Goal: Information Seeking & Learning: Learn about a topic

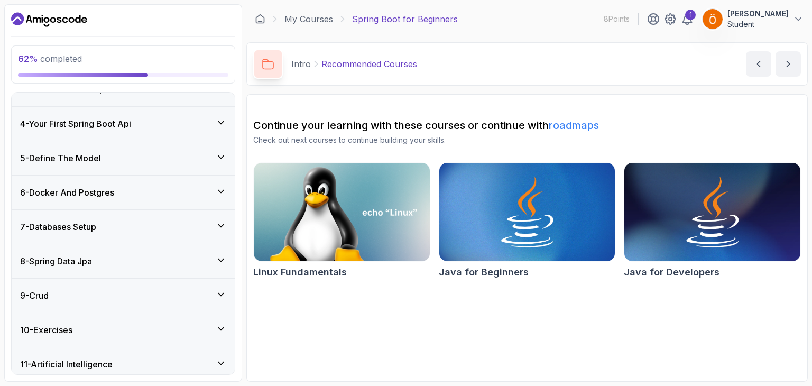
click at [200, 228] on div "7 - Databases Setup" at bounding box center [123, 226] width 206 height 13
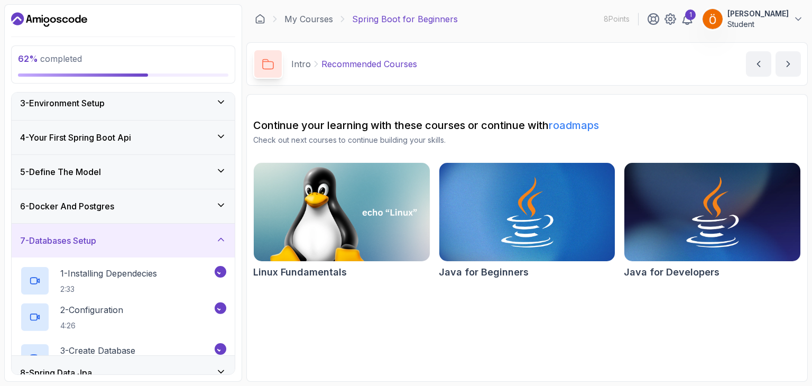
scroll to position [89, 0]
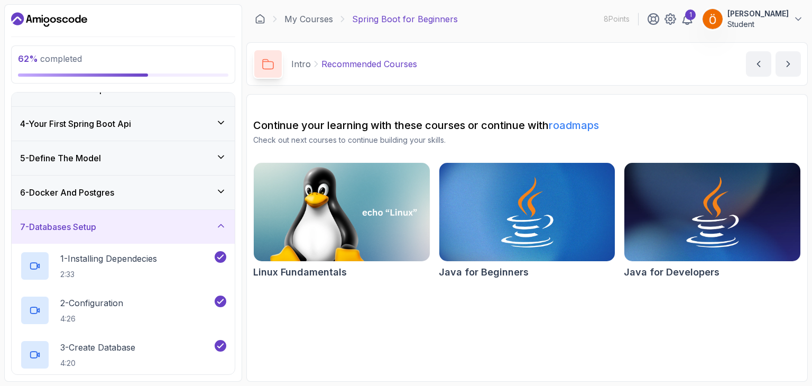
click at [200, 228] on div "7 - Databases Setup" at bounding box center [123, 226] width 206 height 13
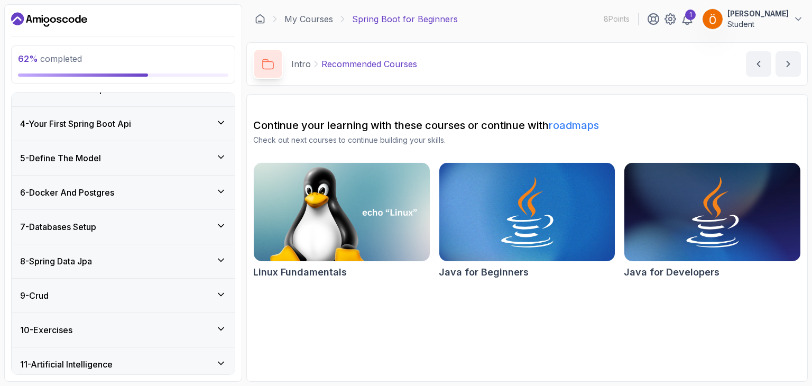
scroll to position [106, 0]
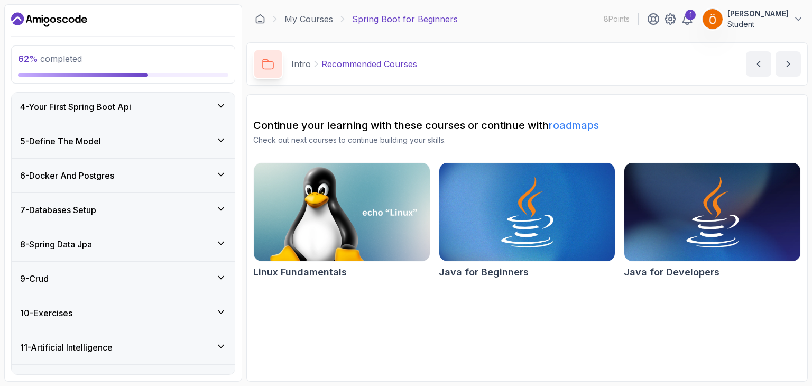
click at [184, 247] on div "8 - Spring Data Jpa" at bounding box center [123, 244] width 206 height 13
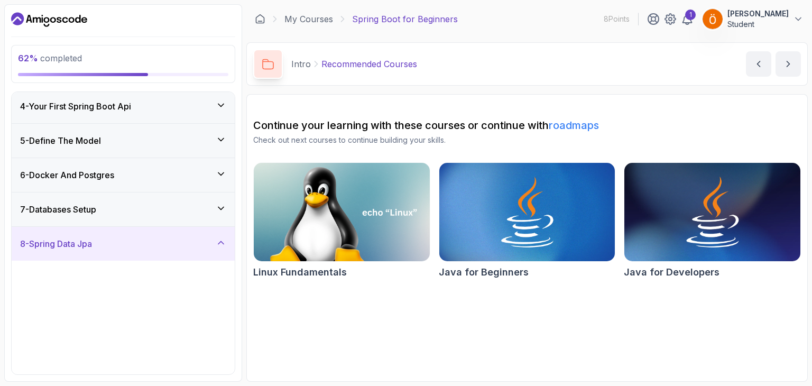
scroll to position [194, 0]
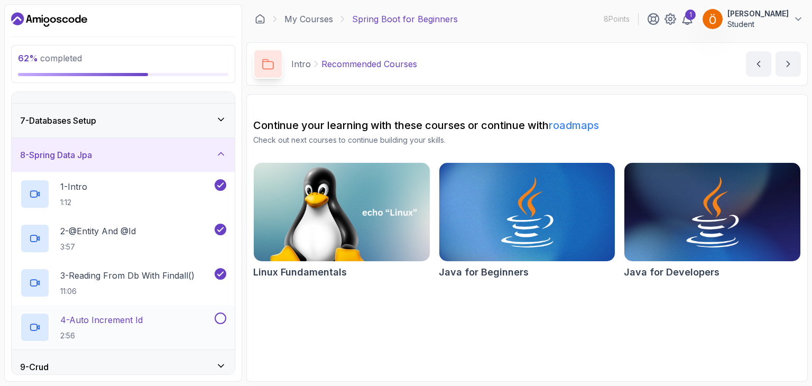
click at [178, 313] on div "4 - Auto Increment Id 2:56" at bounding box center [116, 327] width 192 height 30
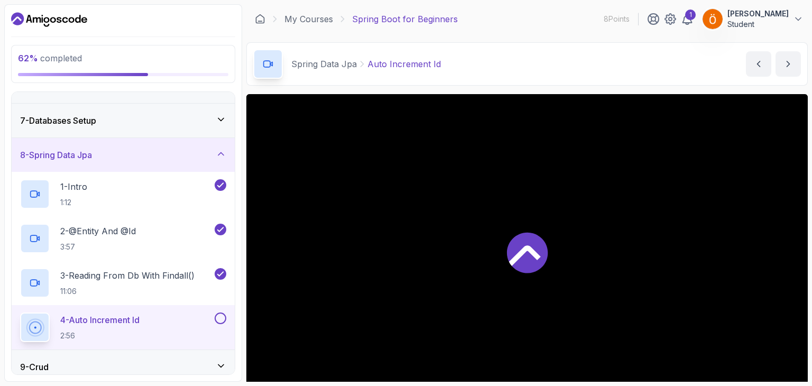
click at [218, 315] on button at bounding box center [221, 318] width 12 height 12
click at [154, 362] on div "9 - Crud" at bounding box center [123, 366] width 206 height 13
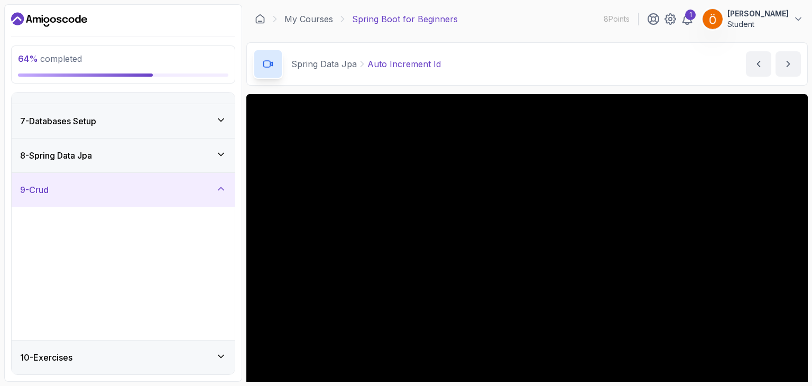
scroll to position [261, 0]
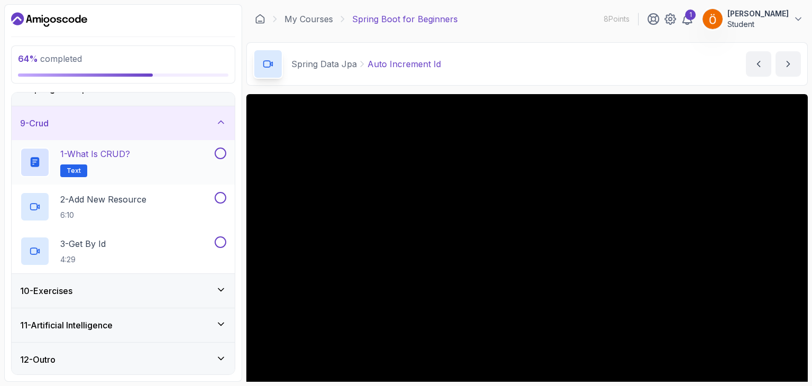
click at [166, 157] on div "1 - What is CRUD? Text" at bounding box center [116, 162] width 192 height 30
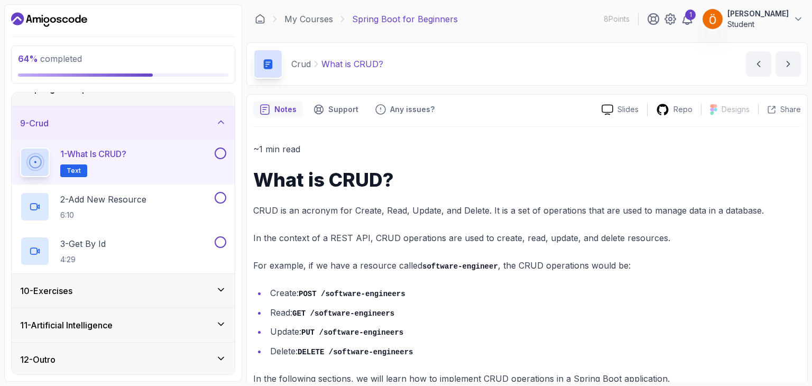
scroll to position [24, 0]
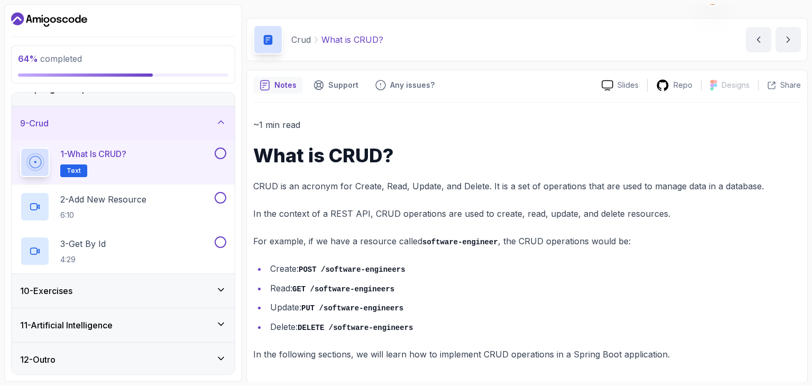
click at [382, 187] on p "CRUD is an acronym for Create, Read, Update, and Delete. It is a set of operati…" at bounding box center [526, 186] width 547 height 15
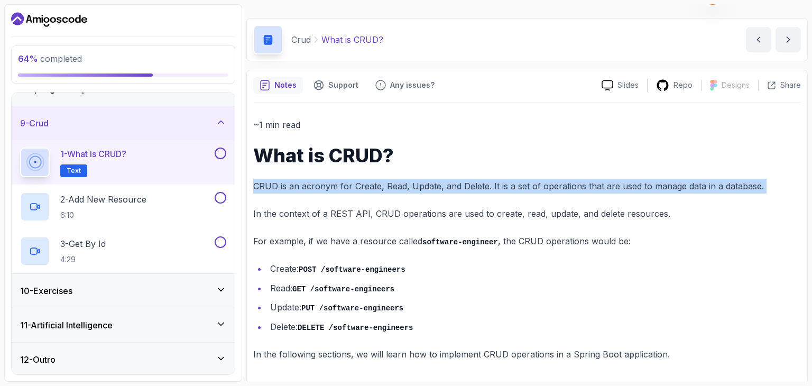
click at [382, 187] on p "CRUD is an acronym for Create, Read, Update, and Delete. It is a set of operati…" at bounding box center [526, 186] width 547 height 15
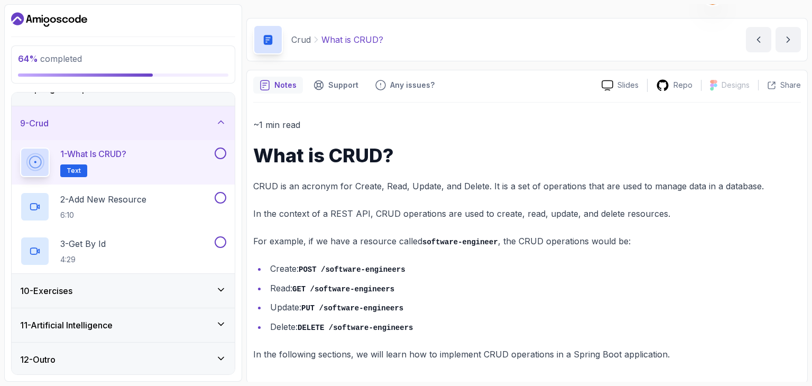
click at [404, 226] on div "~1 min read What is CRUD? CRUD is an acronym for Create, Read, Update, and Dele…" at bounding box center [526, 239] width 547 height 244
click at [414, 344] on div "~1 min read What is CRUD? CRUD is an acronym for Create, Read, Update, and Dele…" at bounding box center [526, 239] width 547 height 244
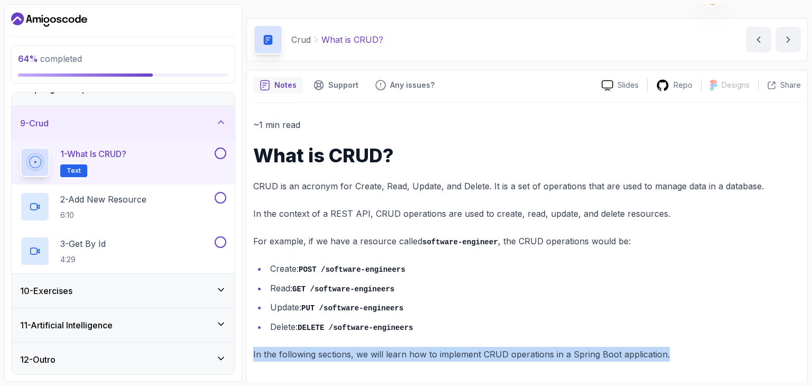
click at [414, 344] on div "~1 min read What is CRUD? CRUD is an acronym for Create, Read, Update, and Dele…" at bounding box center [526, 239] width 547 height 244
click at [222, 147] on button at bounding box center [221, 153] width 12 height 12
click at [224, 148] on button at bounding box center [221, 153] width 12 height 12
click at [217, 152] on button at bounding box center [221, 153] width 12 height 12
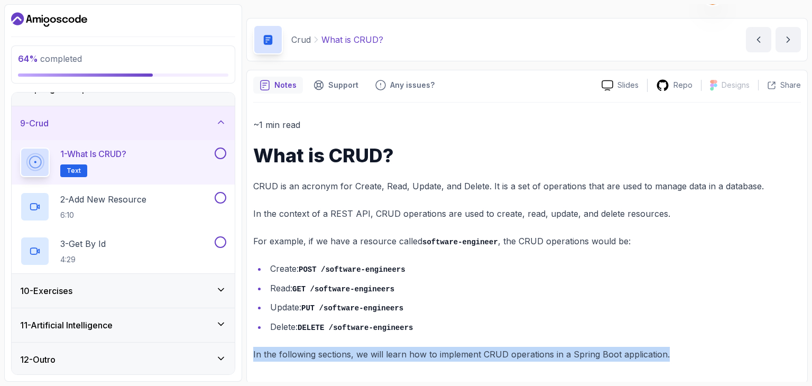
click at [219, 152] on button at bounding box center [221, 153] width 12 height 12
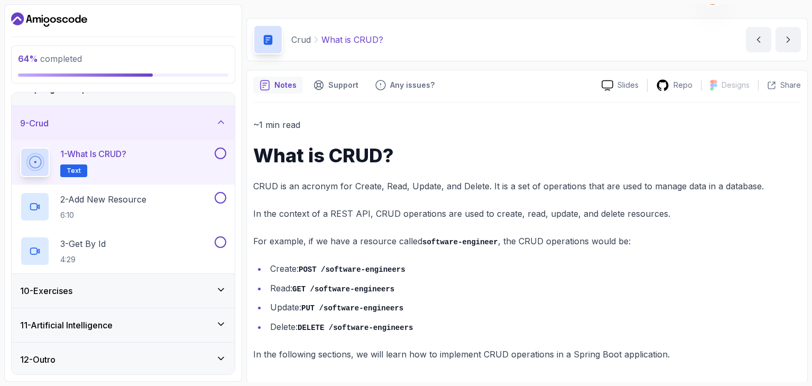
click at [428, 301] on li "Update: PUT /software-engineers" at bounding box center [534, 307] width 534 height 15
click at [155, 206] on div "2 - Add New Resource 6:10" at bounding box center [116, 207] width 192 height 30
click at [122, 202] on p "2 - Add New Resource" at bounding box center [103, 199] width 86 height 13
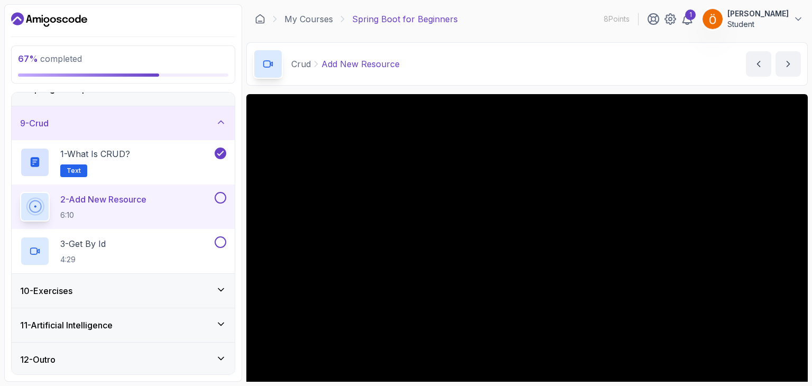
click at [160, 295] on div "10 - Exercises" at bounding box center [123, 291] width 223 height 34
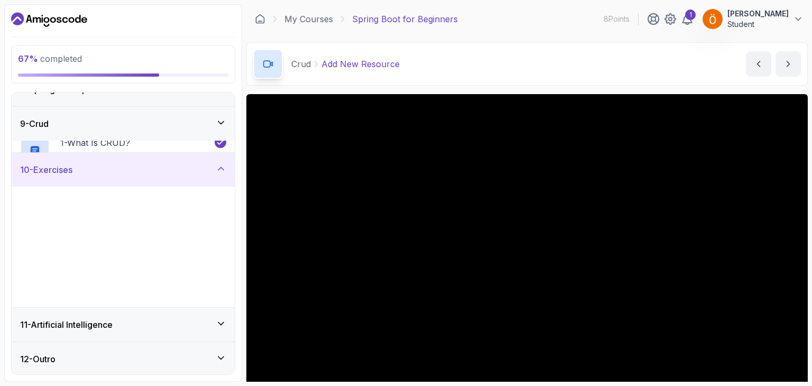
scroll to position [261, 0]
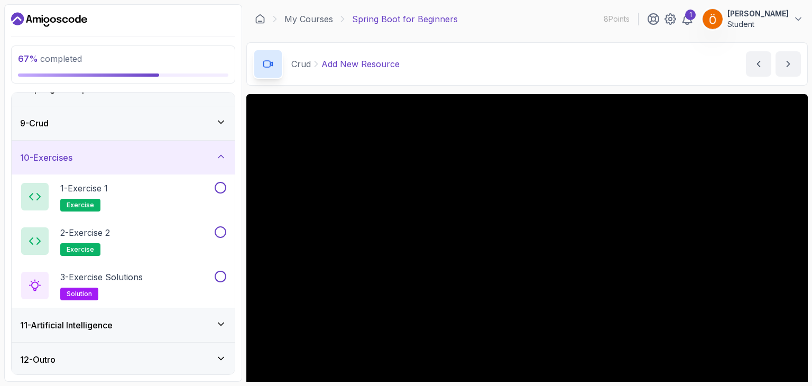
click at [151, 157] on div "10 - Exercises" at bounding box center [123, 157] width 206 height 13
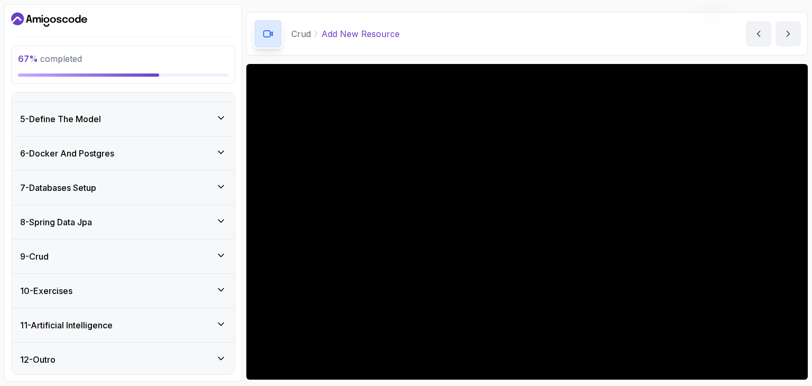
scroll to position [97, 0]
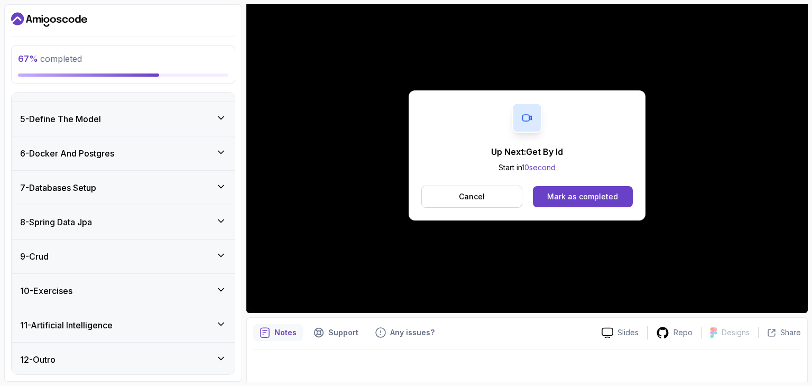
click at [230, 245] on div "9 - Crud" at bounding box center [123, 256] width 223 height 34
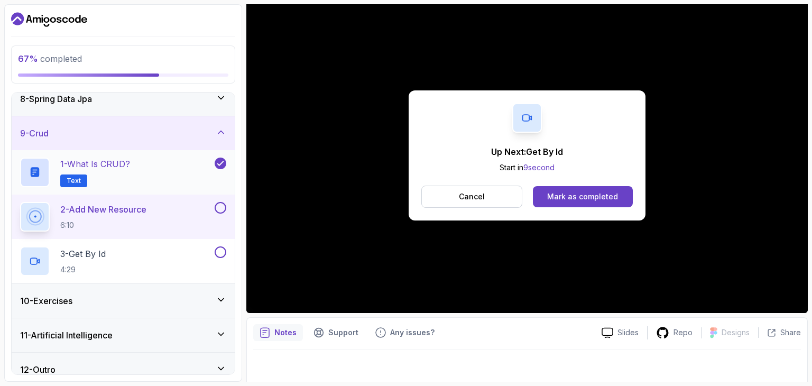
scroll to position [252, 0]
click at [221, 201] on button at bounding box center [221, 207] width 12 height 12
click at [161, 243] on div "3 - Get By Id 4:29" at bounding box center [123, 260] width 223 height 44
click at [562, 190] on button "Mark as completed" at bounding box center [583, 196] width 100 height 21
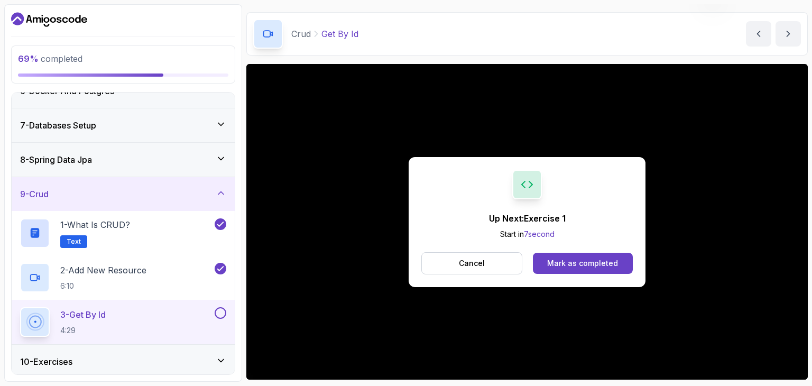
scroll to position [97, 0]
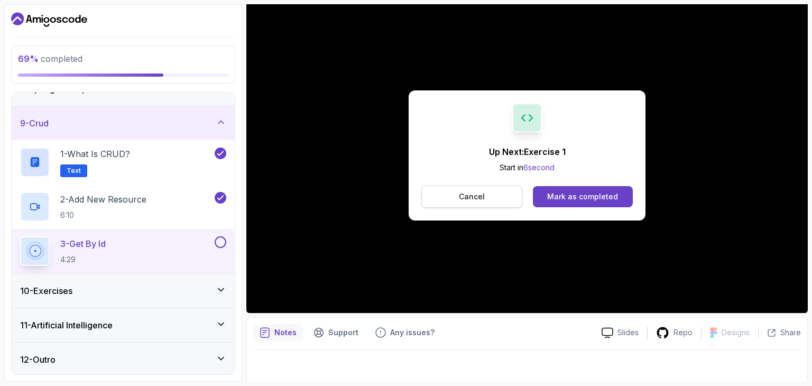
click at [461, 194] on p "Cancel" at bounding box center [472, 196] width 26 height 11
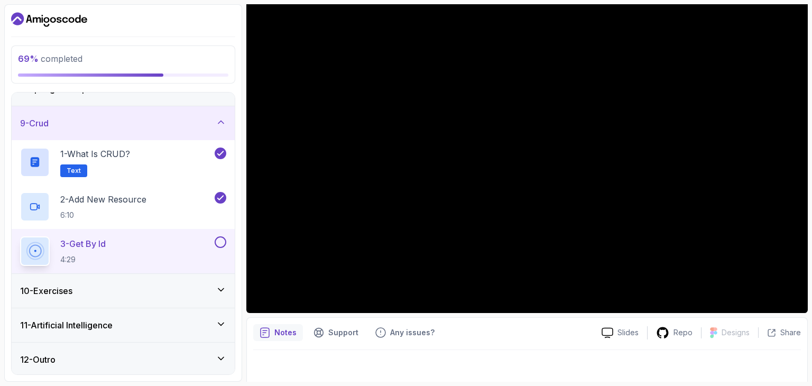
click at [220, 238] on button at bounding box center [221, 242] width 12 height 12
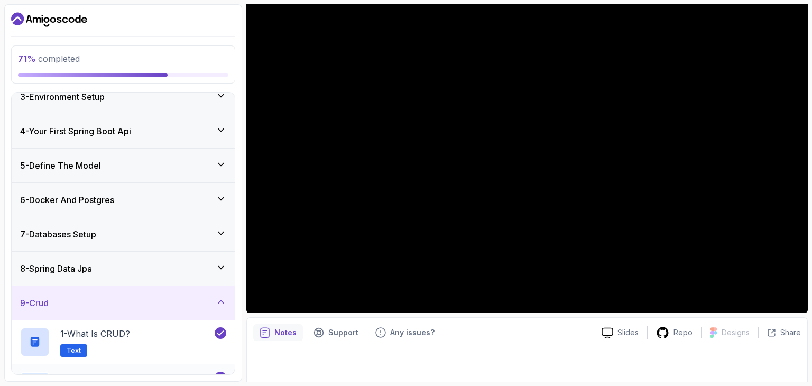
scroll to position [67, 0]
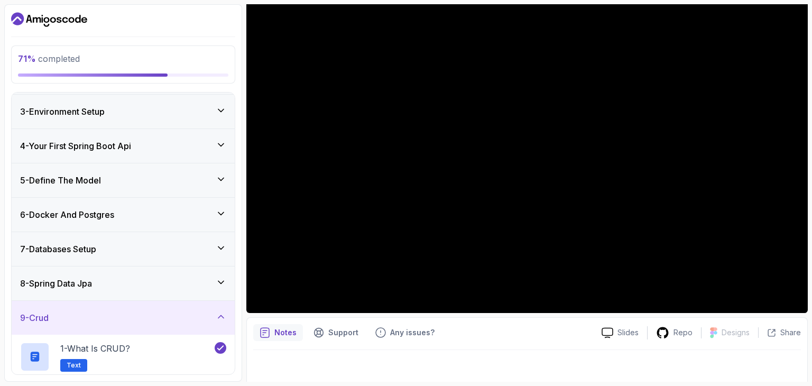
click at [150, 318] on div "9 - Crud" at bounding box center [123, 317] width 206 height 13
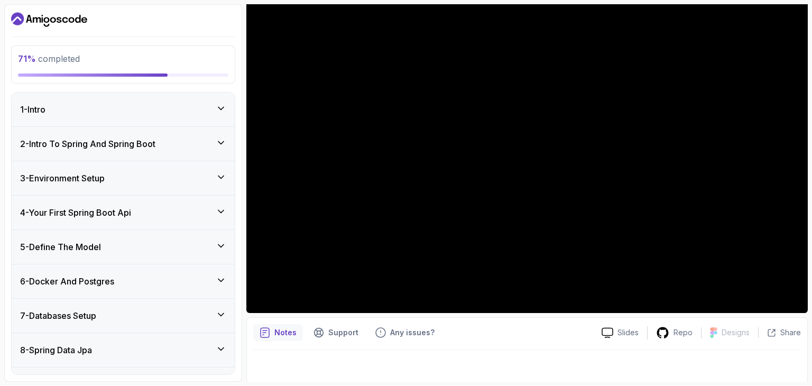
scroll to position [128, 0]
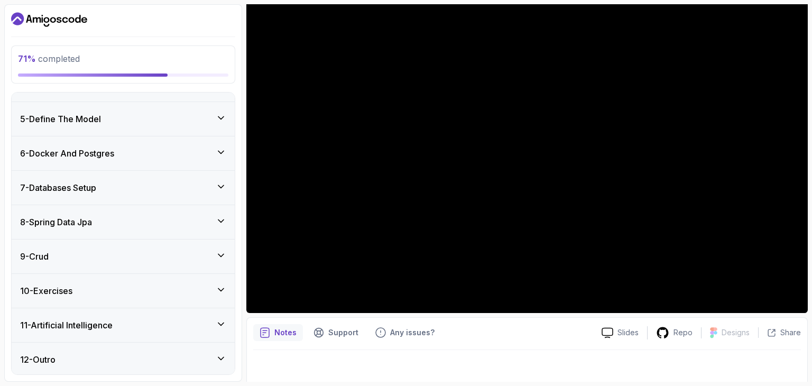
click at [63, 22] on icon "Dashboard" at bounding box center [49, 19] width 76 height 17
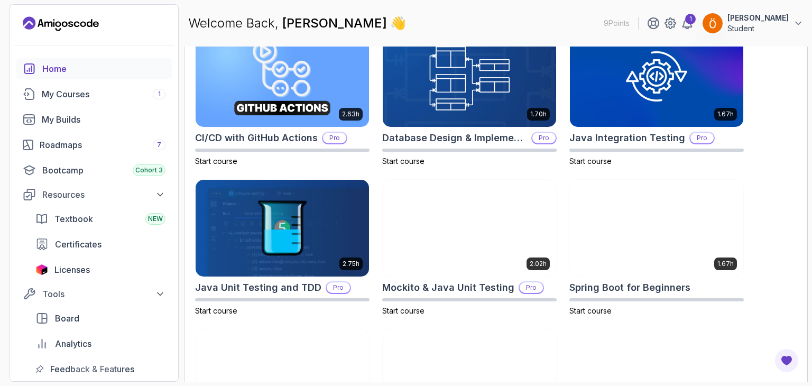
scroll to position [451, 0]
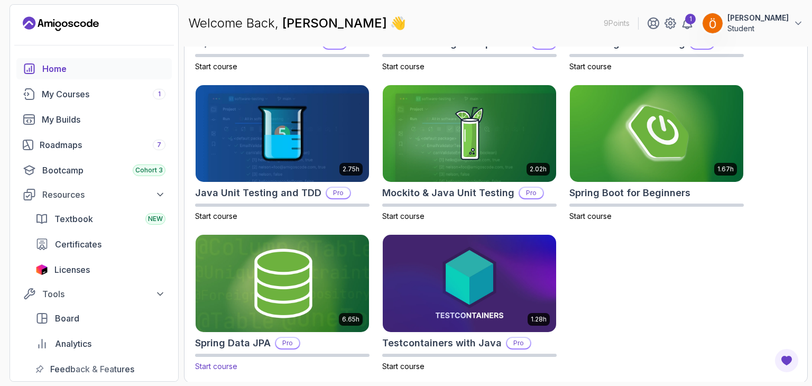
click at [306, 292] on img at bounding box center [282, 284] width 182 height 102
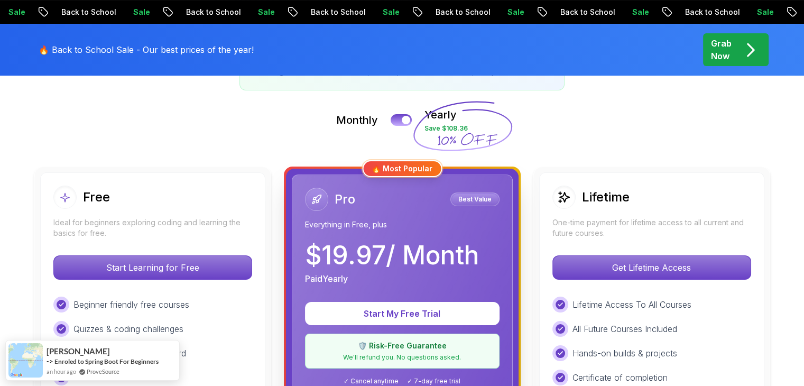
scroll to position [225, 0]
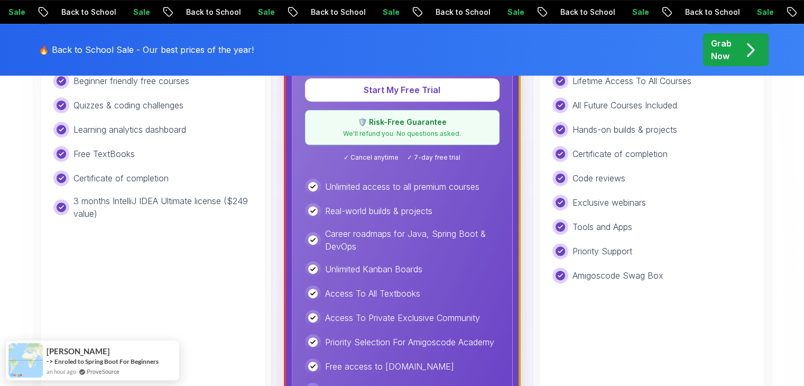
scroll to position [431, 0]
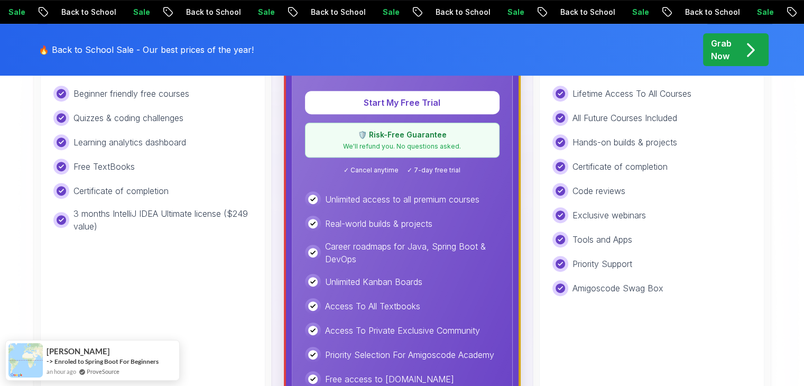
click at [405, 255] on p "Career roadmaps for Java, Spring Boot & DevOps" at bounding box center [412, 252] width 174 height 25
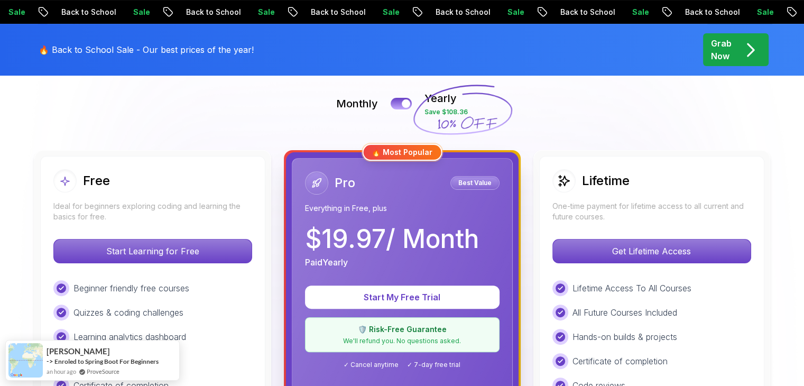
click at [434, 217] on div "Pro Best Value Everything in Free, plus $ 19.97 / Month Paid Yearly" at bounding box center [402, 219] width 194 height 97
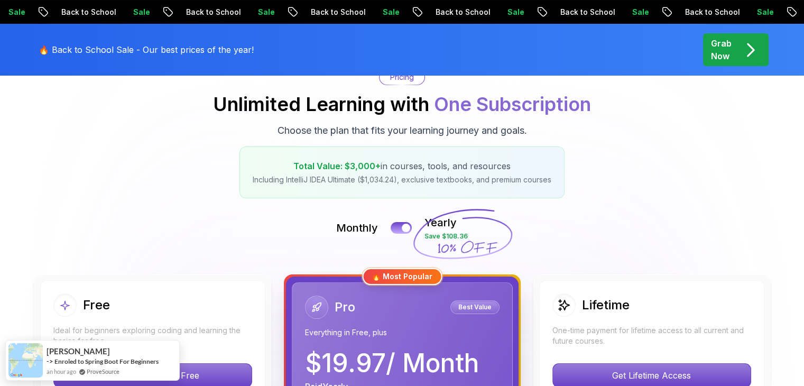
scroll to position [100, 0]
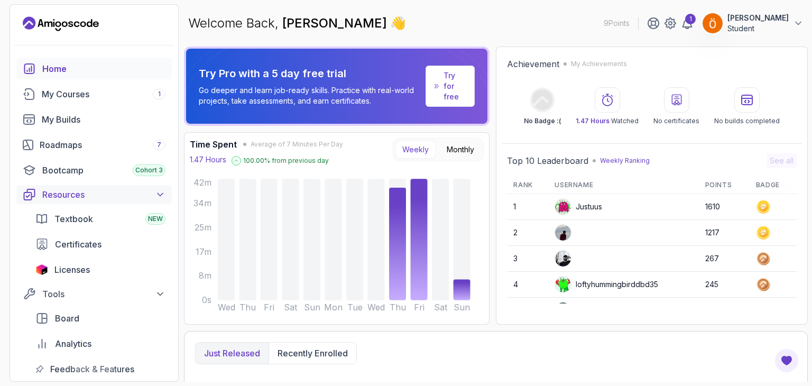
click at [152, 197] on div "Resources" at bounding box center [103, 194] width 123 height 13
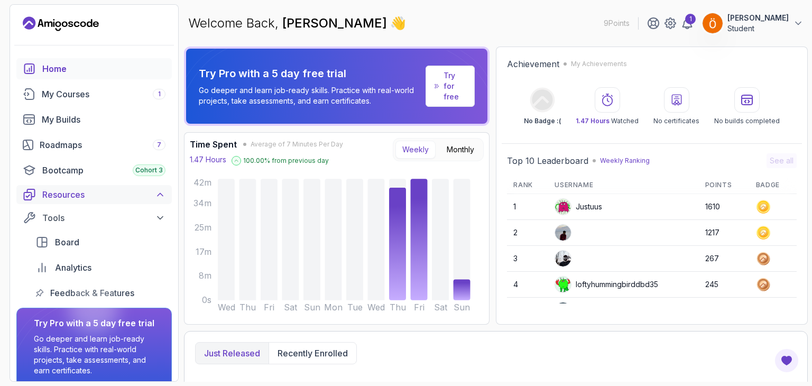
click at [152, 197] on div "Resources" at bounding box center [103, 194] width 123 height 13
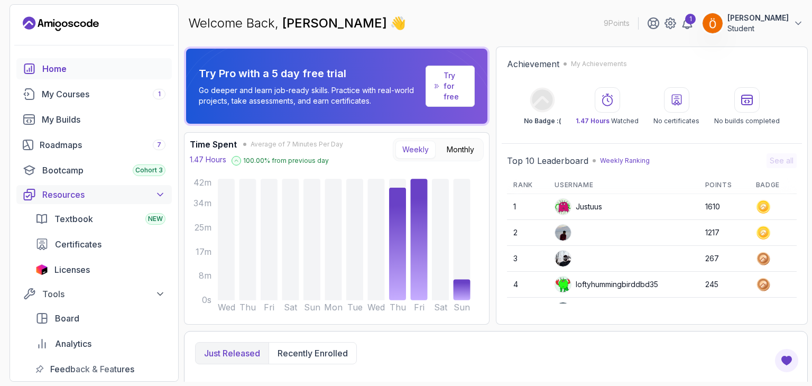
click at [148, 196] on div "Resources" at bounding box center [103, 194] width 123 height 13
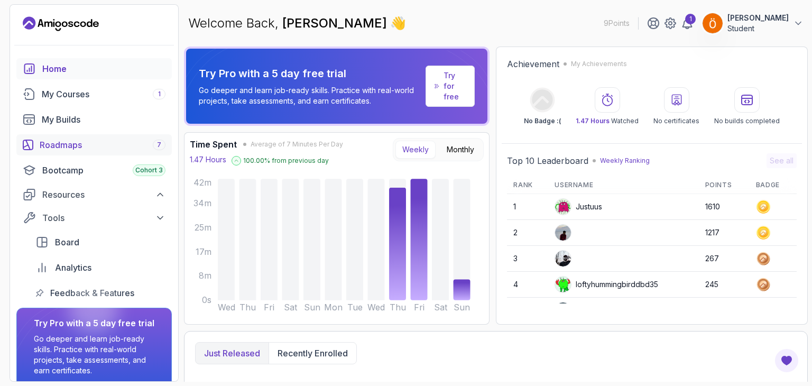
click at [115, 142] on div "Roadmaps 7" at bounding box center [103, 144] width 126 height 13
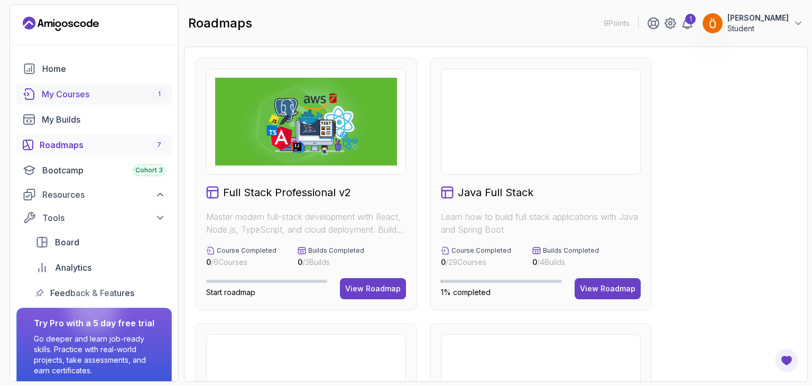
click at [112, 99] on div "My Courses 1" at bounding box center [104, 94] width 124 height 13
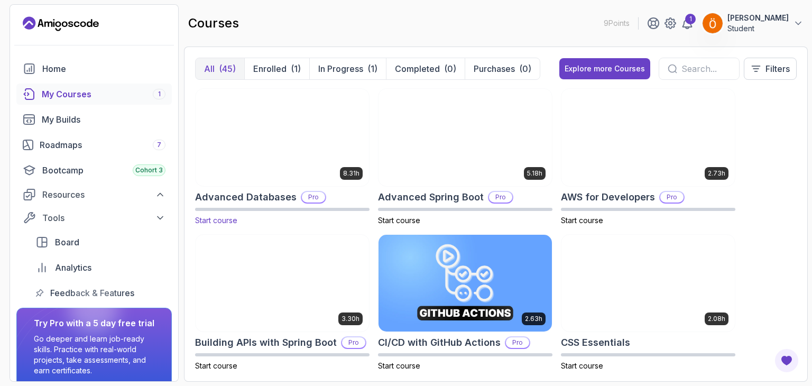
scroll to position [38, 0]
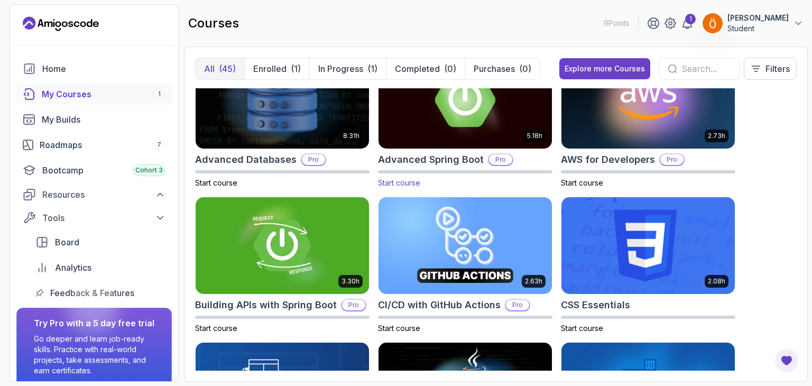
click at [444, 132] on img at bounding box center [465, 100] width 182 height 102
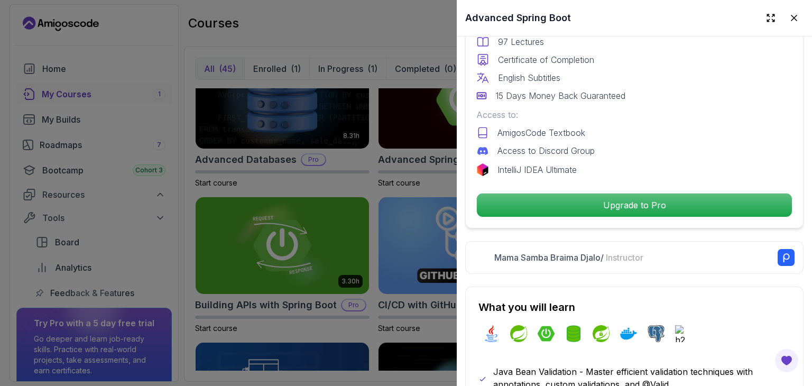
scroll to position [369, 0]
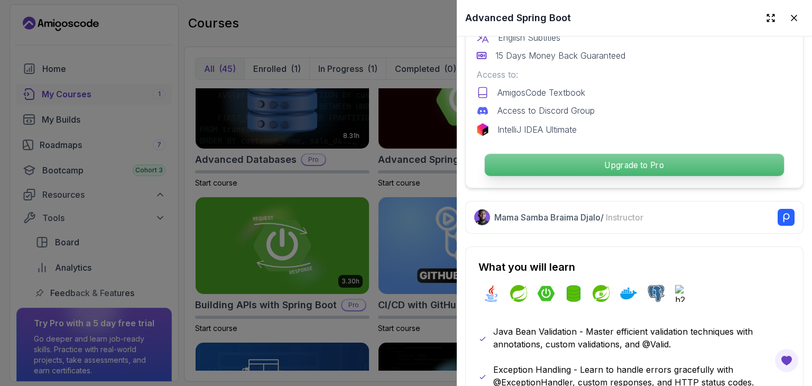
click at [622, 165] on p "Upgrade to Pro" at bounding box center [634, 165] width 299 height 22
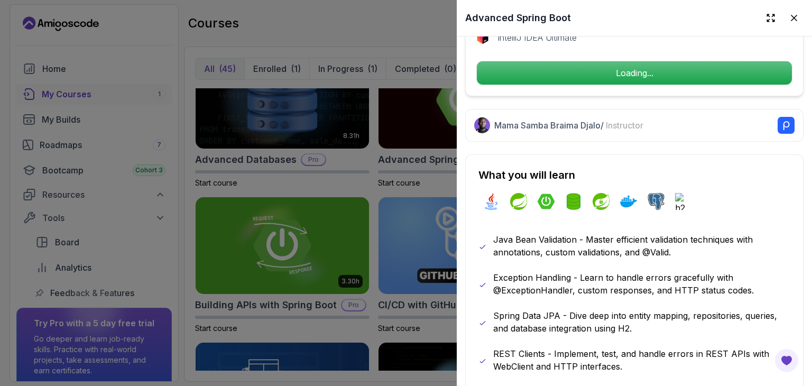
scroll to position [462, 0]
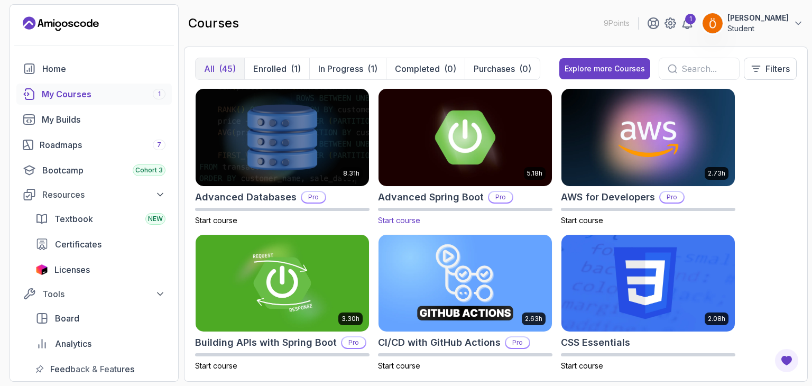
click at [505, 151] on img at bounding box center [465, 137] width 182 height 102
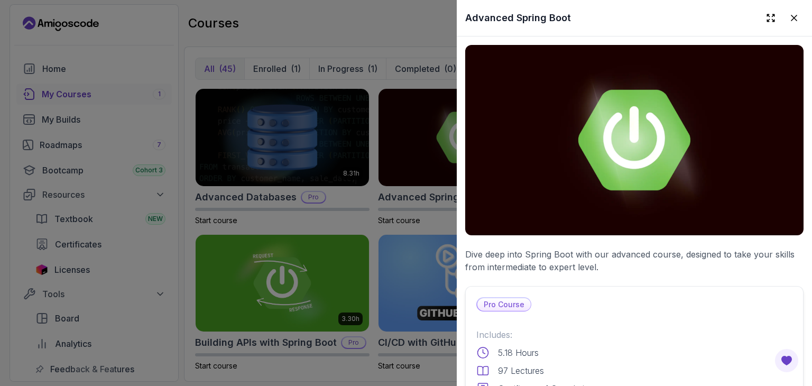
scroll to position [63, 0]
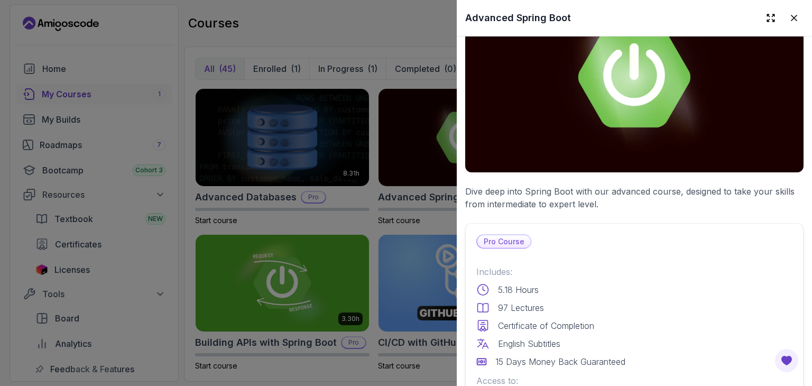
click at [568, 189] on p "Dive deep into Spring Boot with our advanced course, designed to take your skil…" at bounding box center [634, 197] width 338 height 25
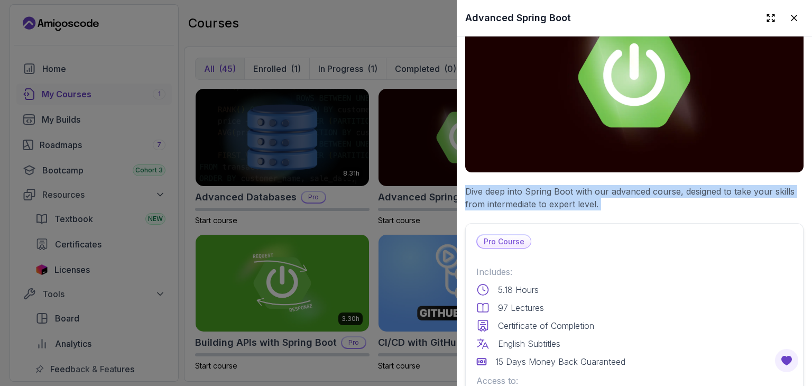
click at [568, 189] on p "Dive deep into Spring Boot with our advanced course, designed to take your skil…" at bounding box center [634, 197] width 338 height 25
click at [607, 199] on p "Dive deep into Spring Boot with our advanced course, designed to take your skil…" at bounding box center [634, 197] width 338 height 25
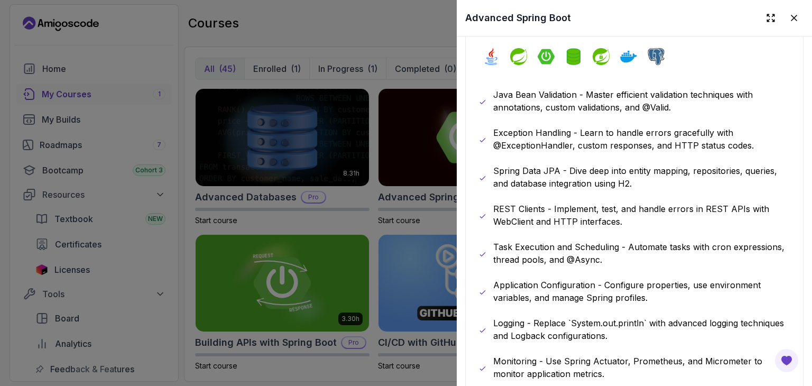
scroll to position [768, 0]
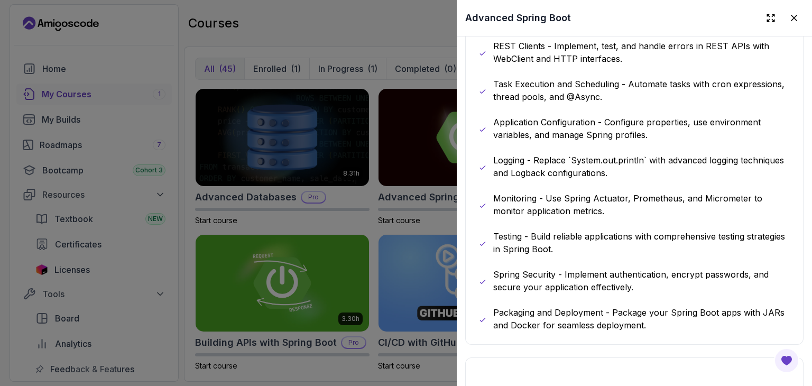
click at [617, 278] on p "Spring Security - Implement authentication, encrypt passwords, and secure your …" at bounding box center [641, 280] width 297 height 25
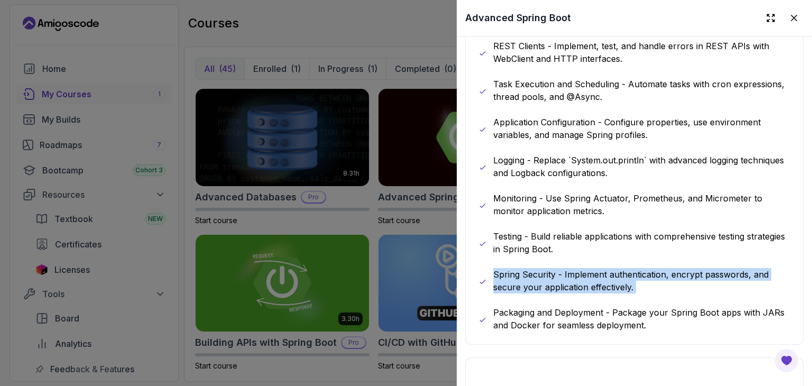
click at [617, 278] on p "Spring Security - Implement authentication, encrypt passwords, and secure your …" at bounding box center [641, 280] width 297 height 25
click at [676, 277] on p "Spring Security - Implement authentication, encrypt passwords, and secure your …" at bounding box center [641, 280] width 297 height 25
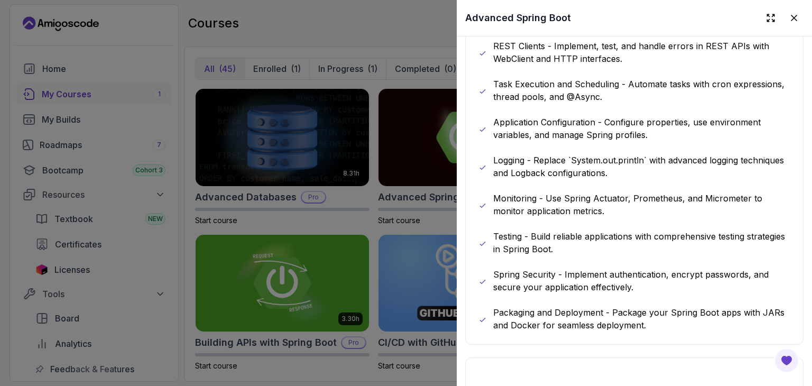
click at [649, 268] on p "Spring Security - Implement authentication, encrypt passwords, and secure your …" at bounding box center [641, 280] width 297 height 25
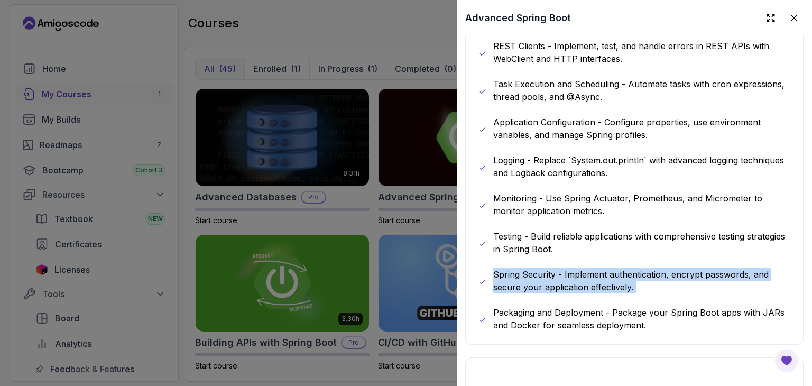
click at [649, 268] on p "Spring Security - Implement authentication, encrypt passwords, and secure your …" at bounding box center [641, 280] width 297 height 25
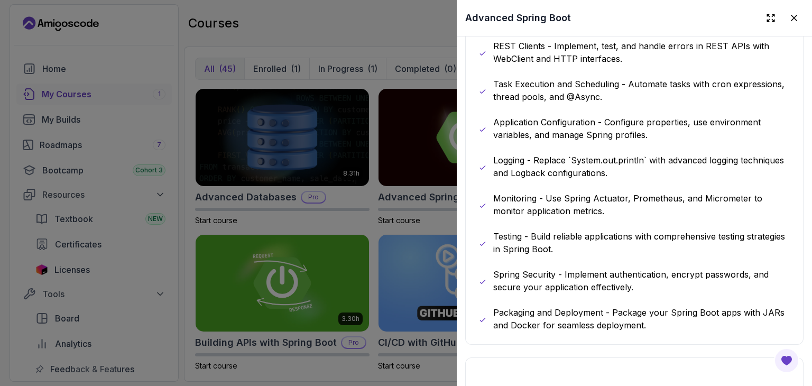
click at [648, 232] on p "Testing - Build reliable applications with comprehensive testing strategies in …" at bounding box center [641, 242] width 297 height 25
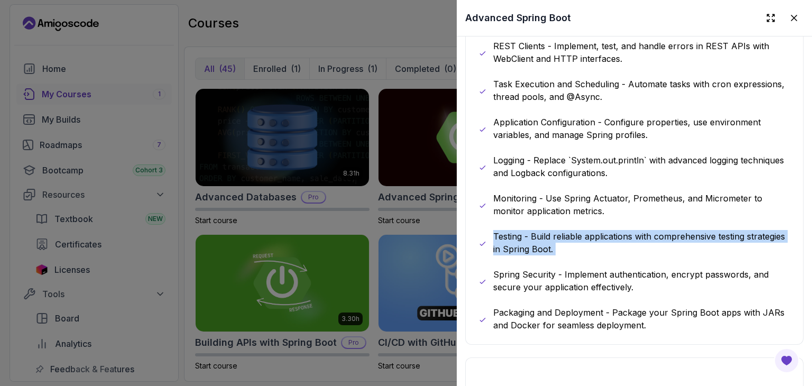
click at [648, 232] on p "Testing - Build reliable applications with comprehensive testing strategies in …" at bounding box center [641, 242] width 297 height 25
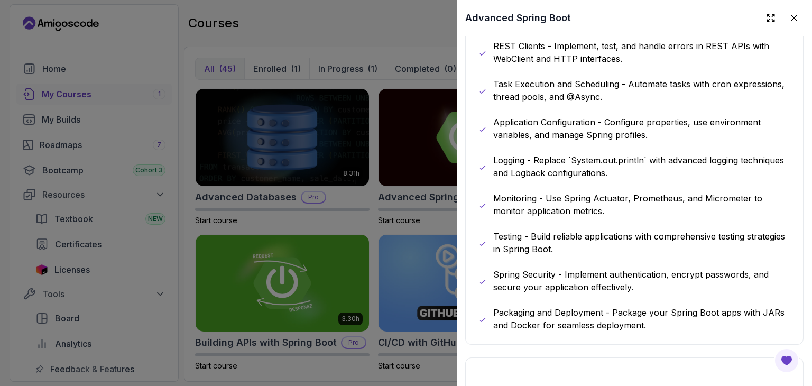
click at [659, 192] on p "Monitoring - Use Spring Actuator, Prometheus, and Micrometer to monitor applica…" at bounding box center [641, 204] width 297 height 25
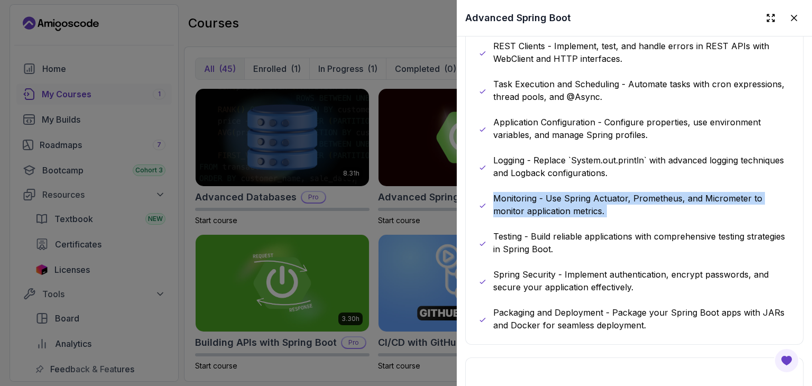
click at [659, 192] on p "Monitoring - Use Spring Actuator, Prometheus, and Micrometer to monitor applica…" at bounding box center [641, 204] width 297 height 25
click at [641, 206] on p "Monitoring - Use Spring Actuator, Prometheus, and Micrometer to monitor applica…" at bounding box center [641, 204] width 297 height 25
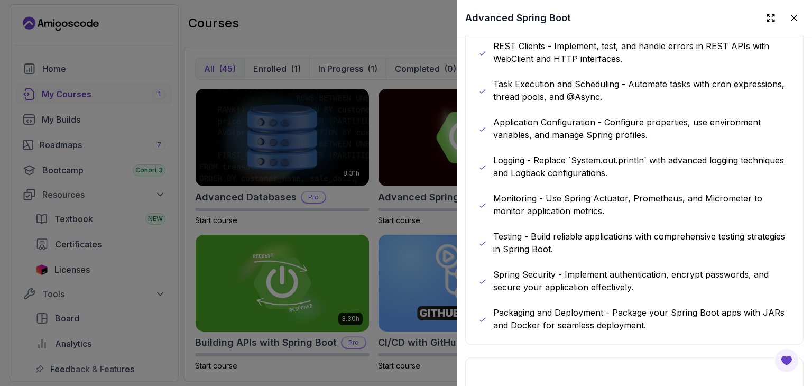
click at [634, 306] on p "Packaging and Deployment - Package your Spring Boot apps with JARs and Docker f…" at bounding box center [641, 318] width 297 height 25
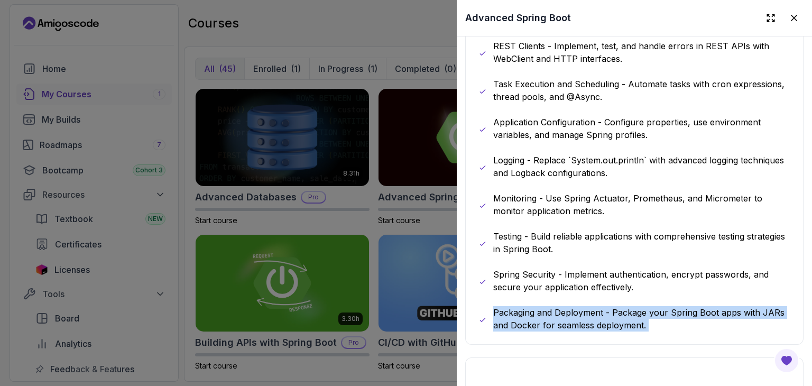
click at [634, 306] on p "Packaging and Deployment - Package your Spring Boot apps with JARs and Docker f…" at bounding box center [641, 318] width 297 height 25
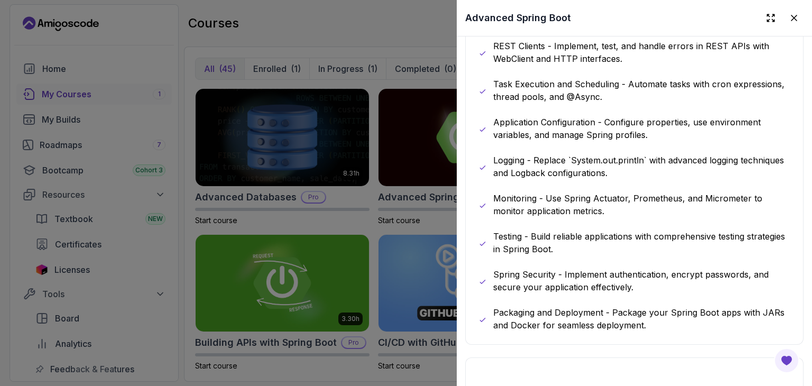
click at [655, 280] on p "Spring Security - Implement authentication, encrypt passwords, and secure your …" at bounding box center [641, 280] width 297 height 25
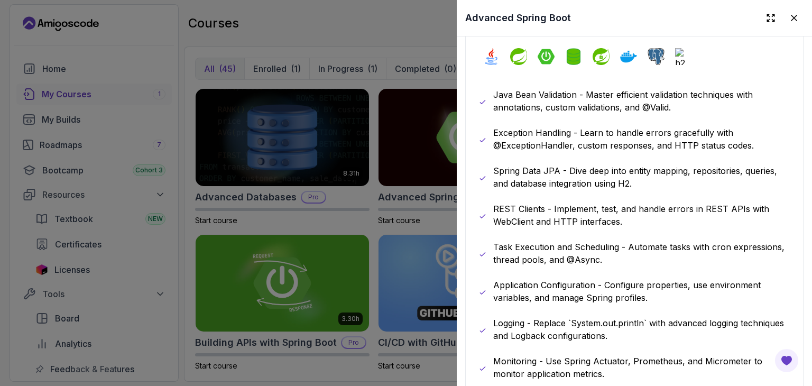
scroll to position [605, 0]
click at [583, 209] on p "REST Clients - Implement, test, and handle errors in REST APIs with WebClient a…" at bounding box center [641, 215] width 297 height 25
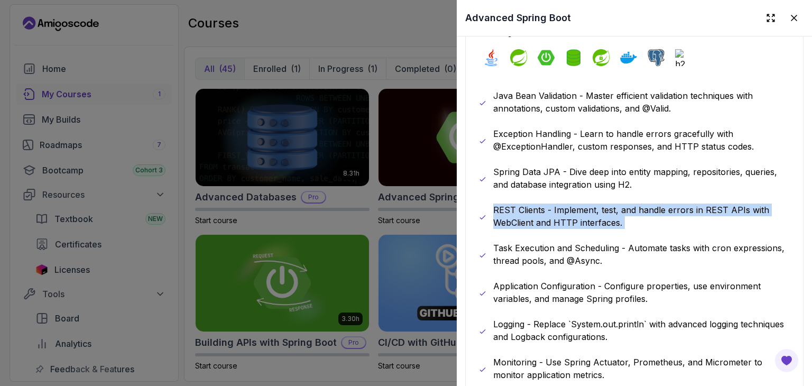
click at [583, 209] on p "REST Clients - Implement, test, and handle errors in REST APIs with WebClient a…" at bounding box center [641, 215] width 297 height 25
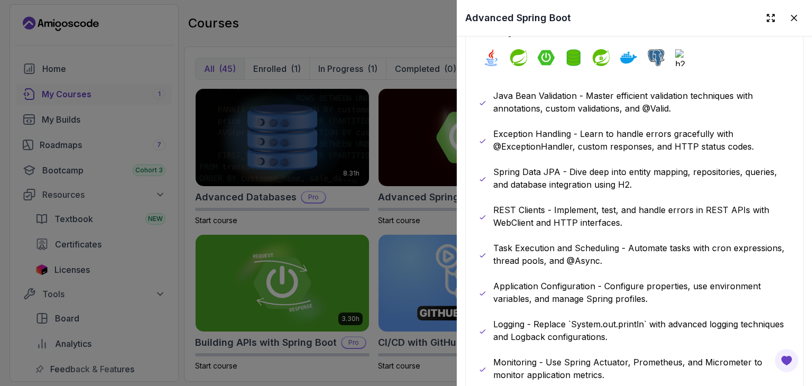
click at [280, 189] on div at bounding box center [406, 193] width 812 height 386
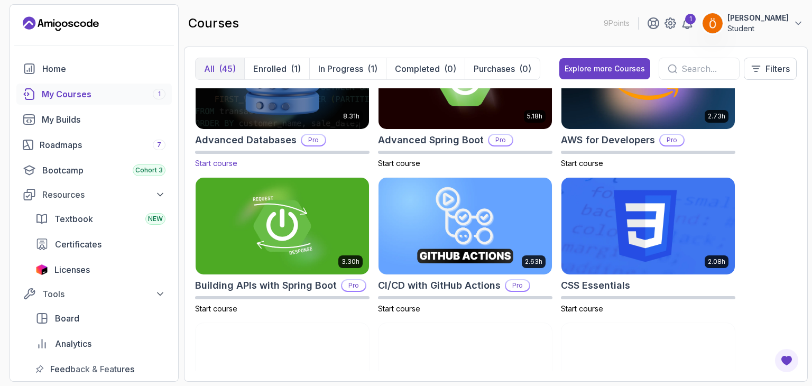
scroll to position [57, 0]
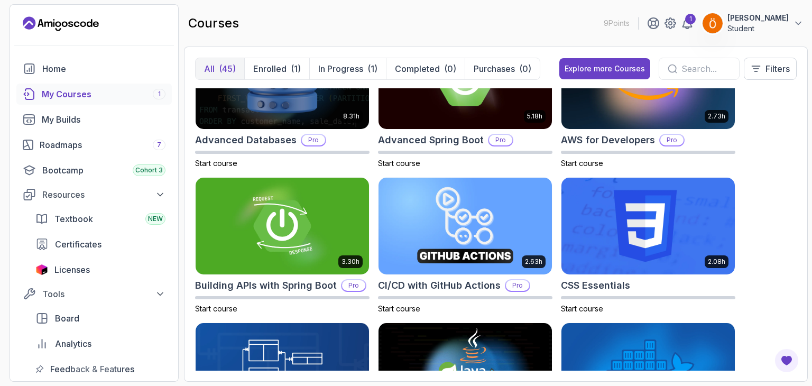
click at [163, 95] on div "1" at bounding box center [159, 94] width 13 height 11
click at [277, 64] on p "Enrolled" at bounding box center [269, 68] width 33 height 13
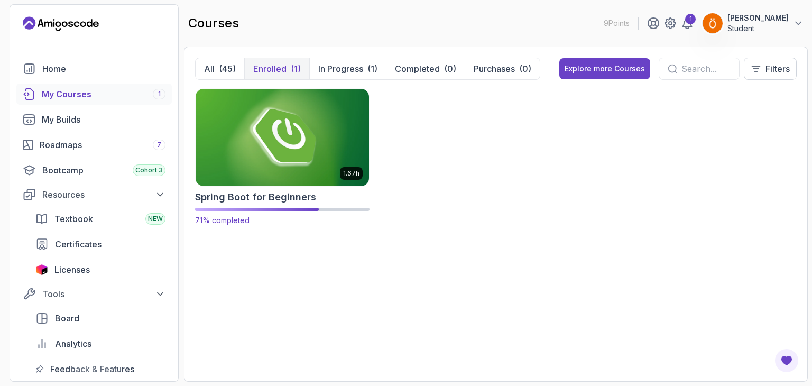
click at [271, 149] on img at bounding box center [282, 137] width 182 height 102
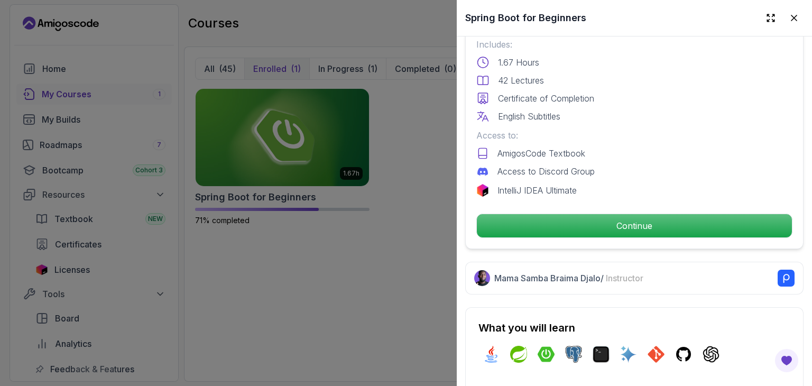
scroll to position [296, 0]
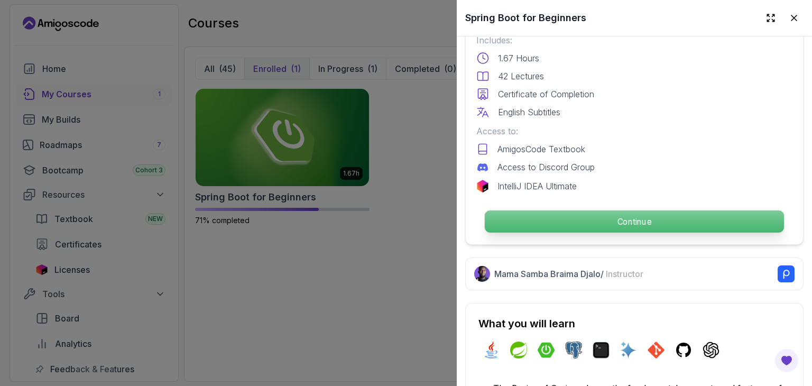
click at [574, 222] on p "Continue" at bounding box center [634, 221] width 299 height 22
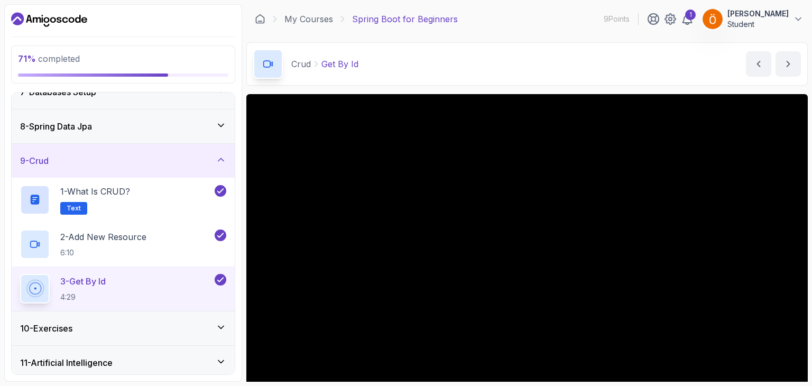
scroll to position [261, 0]
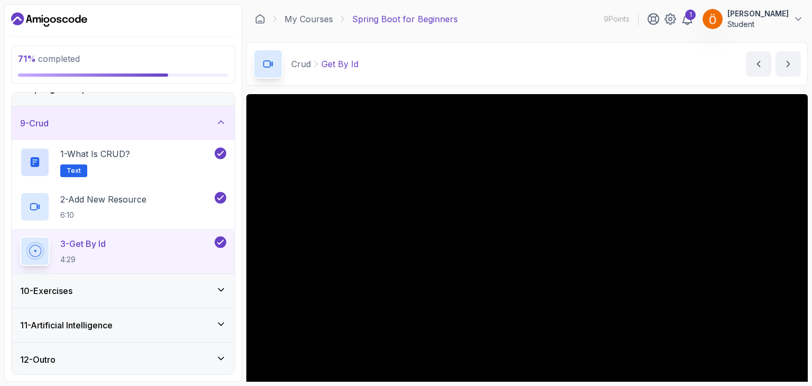
click at [213, 277] on div "10 - Exercises" at bounding box center [123, 291] width 223 height 34
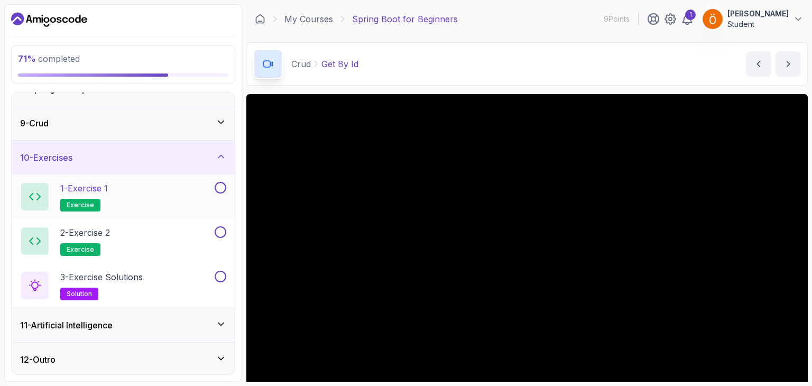
click at [189, 206] on div "1 - Exercise 1 exercise" at bounding box center [116, 197] width 192 height 30
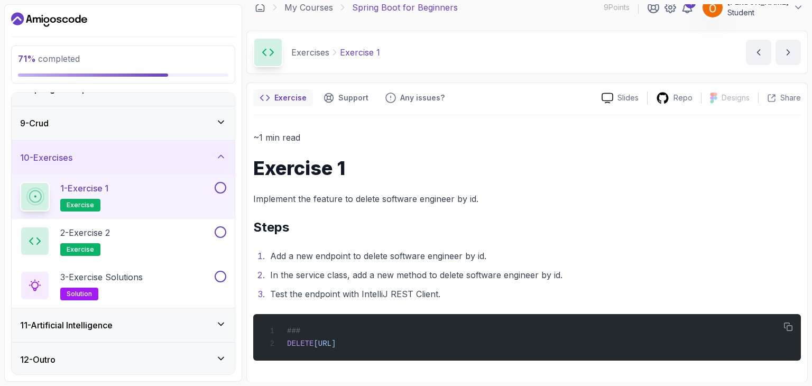
scroll to position [11, 0]
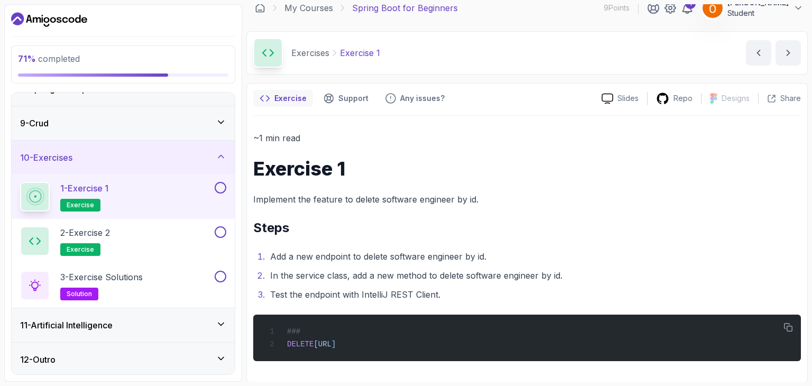
click at [357, 200] on p "Implement the feature to delete software engineer by id." at bounding box center [526, 199] width 547 height 15
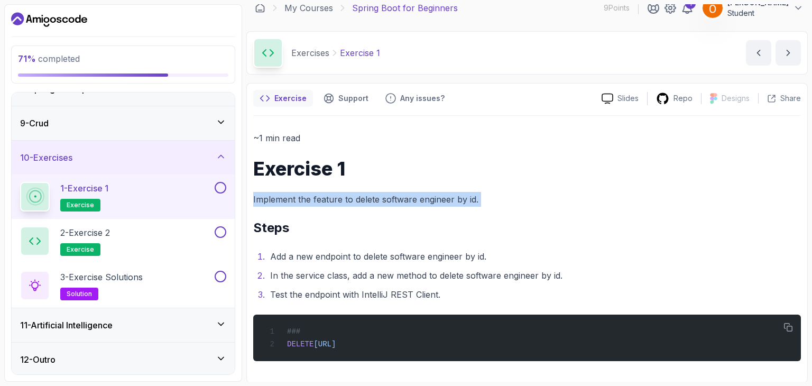
click at [357, 200] on p "Implement the feature to delete software engineer by id." at bounding box center [526, 199] width 547 height 15
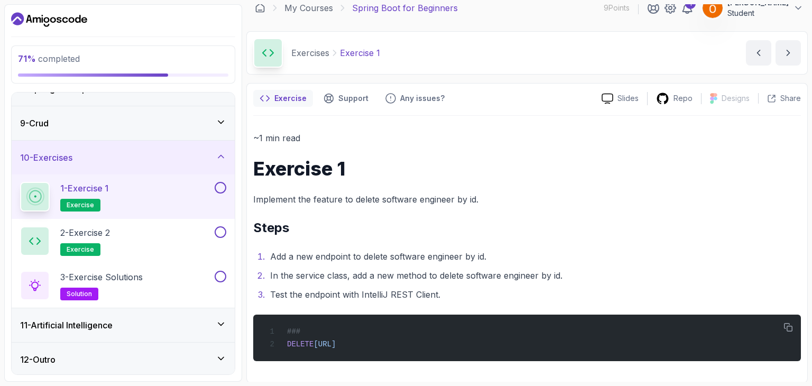
click at [393, 225] on h2 "Steps" at bounding box center [526, 227] width 547 height 17
click at [386, 252] on li "Add a new endpoint to delete software engineer by id." at bounding box center [534, 256] width 534 height 15
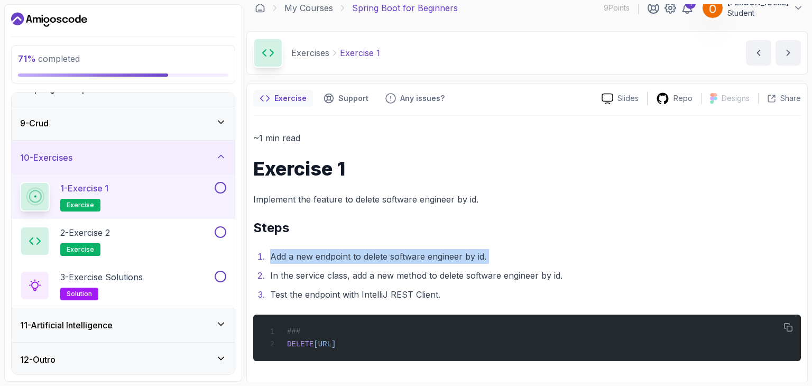
click at [386, 252] on li "Add a new endpoint to delete software engineer by id." at bounding box center [534, 256] width 534 height 15
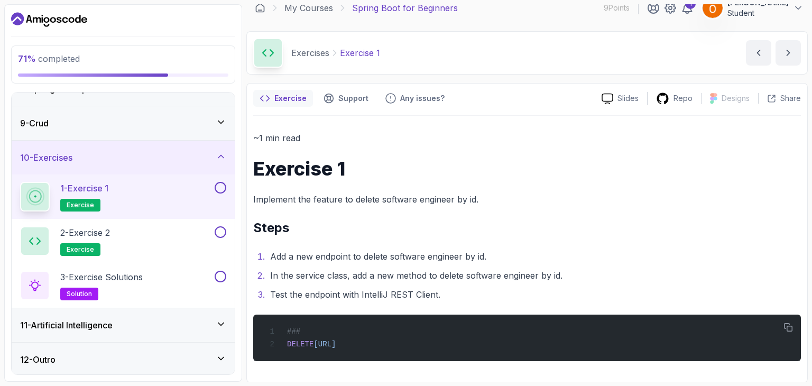
click at [406, 233] on h2 "Steps" at bounding box center [526, 227] width 547 height 17
click at [223, 188] on button at bounding box center [221, 188] width 12 height 12
click at [221, 184] on button at bounding box center [221, 188] width 12 height 12
click at [169, 232] on div "2 - Exercise 2 exercise" at bounding box center [116, 241] width 192 height 30
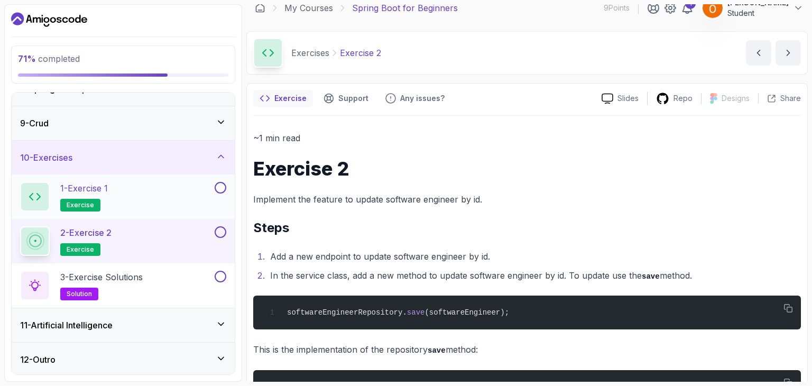
click at [218, 184] on button at bounding box center [221, 188] width 12 height 12
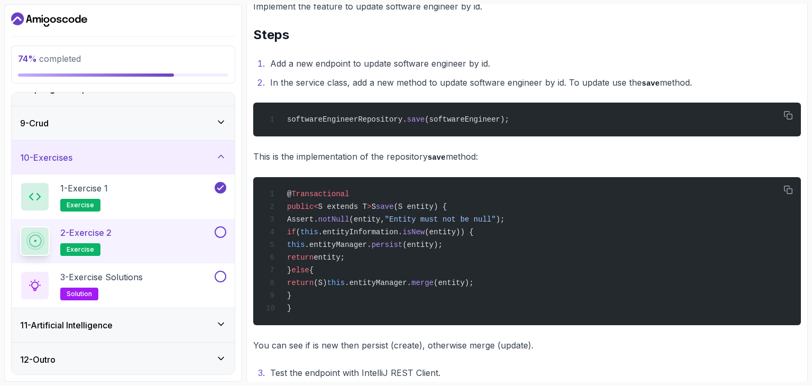
scroll to position [268, 0]
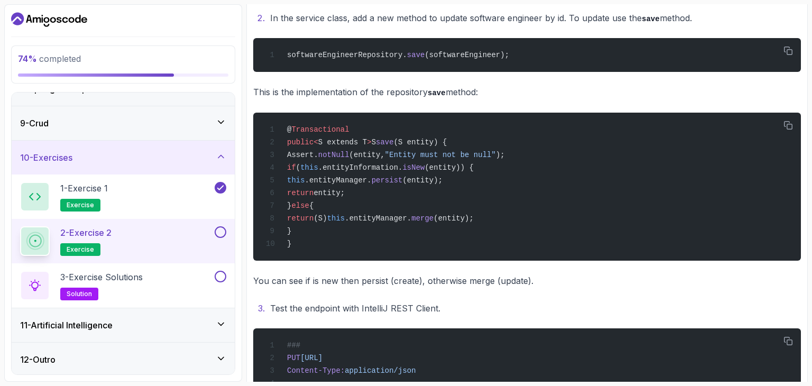
click at [372, 91] on p "This is the implementation of the repository save method:" at bounding box center [526, 92] width 547 height 15
click at [393, 108] on div "~1 min read Exercise 2 Implement the feature to update software engineer by id.…" at bounding box center [526, 162] width 547 height 578
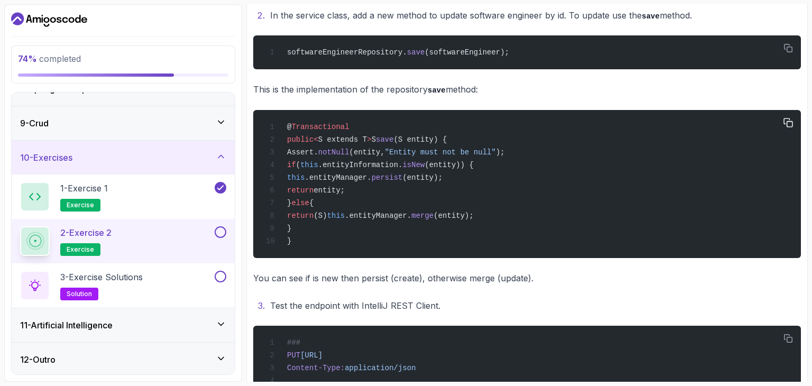
click at [447, 148] on span ""Entity must not be null"" at bounding box center [440, 152] width 111 height 8
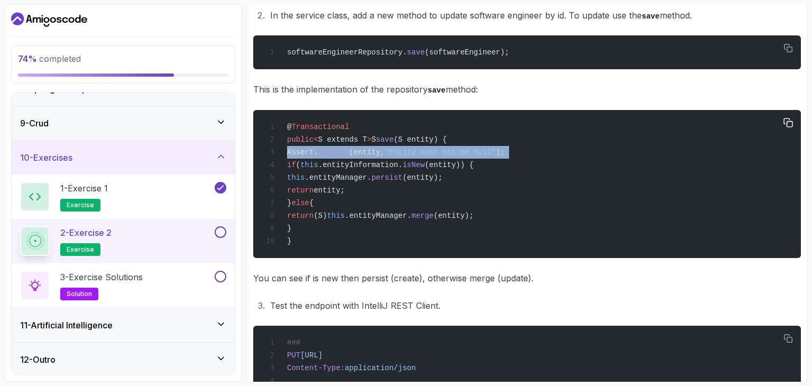
click at [447, 148] on span ""Entity must not be null"" at bounding box center [440, 152] width 111 height 8
click at [450, 155] on span ""Entity must not be null"" at bounding box center [440, 152] width 111 height 8
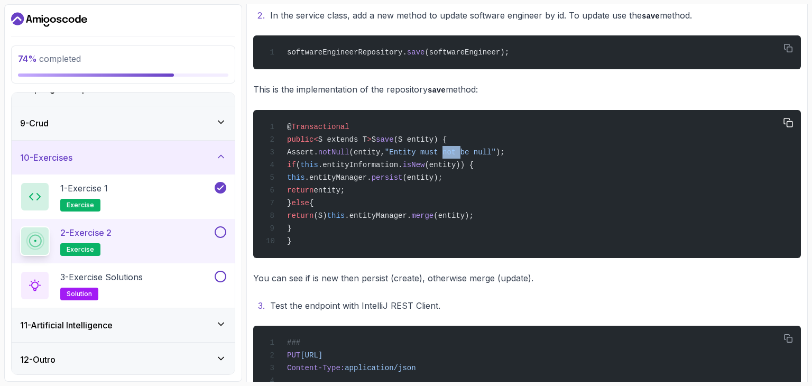
click at [450, 155] on span ""Entity must not be null"" at bounding box center [440, 152] width 111 height 8
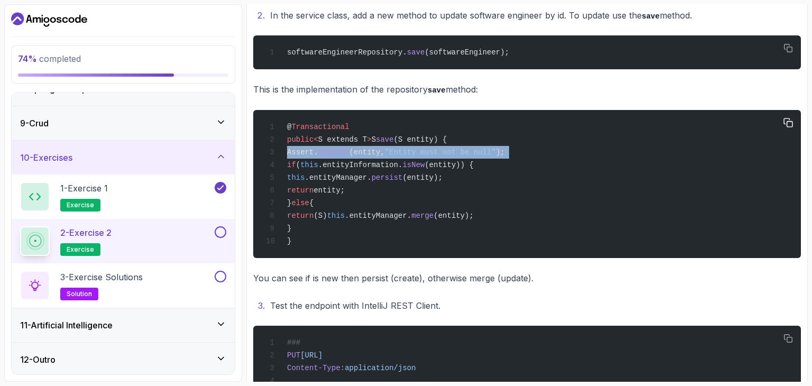
click at [450, 155] on span ""Entity must not be null"" at bounding box center [440, 152] width 111 height 8
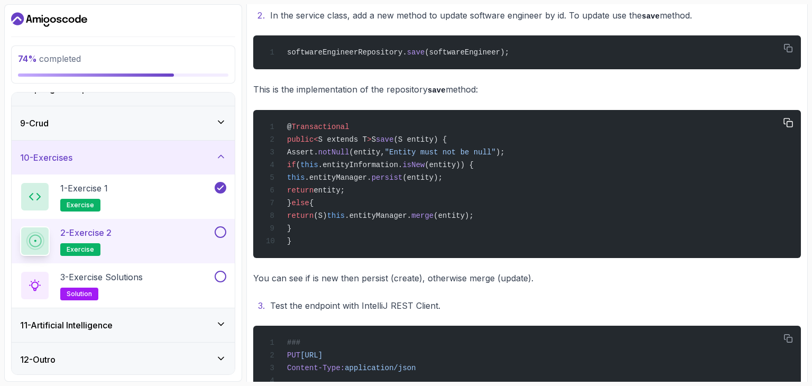
click at [442, 179] on span "(entity);" at bounding box center [422, 177] width 40 height 8
click at [450, 206] on div "@ Transactional public < S extends T > S save (S entity) { Assert. notNull (ent…" at bounding box center [527, 183] width 531 height 135
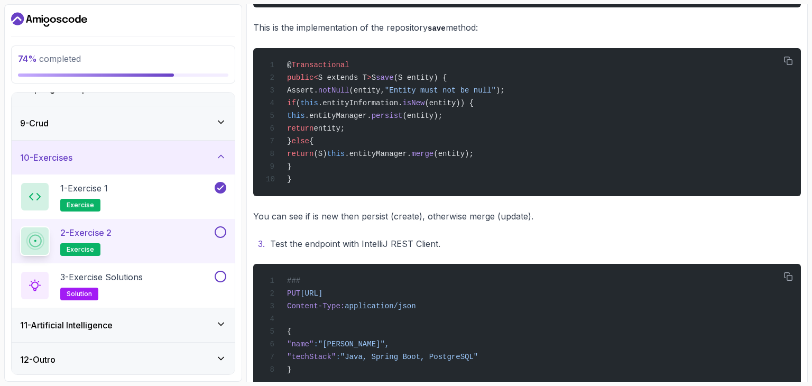
click at [450, 210] on p "You can see if is new then persist (create), otherwise merge (update)." at bounding box center [526, 216] width 547 height 15
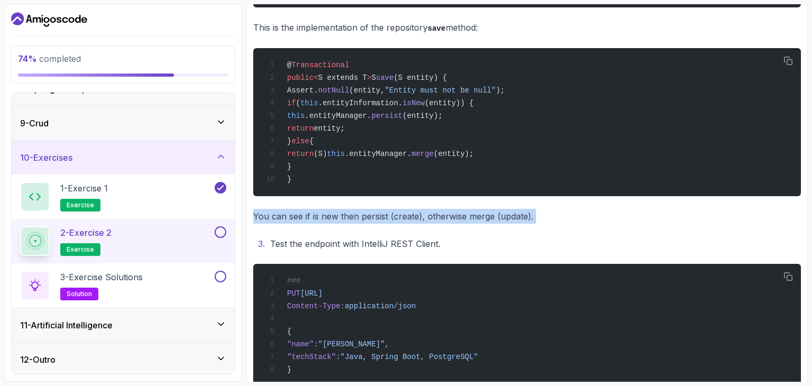
click at [450, 210] on p "You can see if is new then persist (create), otherwise merge (update)." at bounding box center [526, 216] width 547 height 15
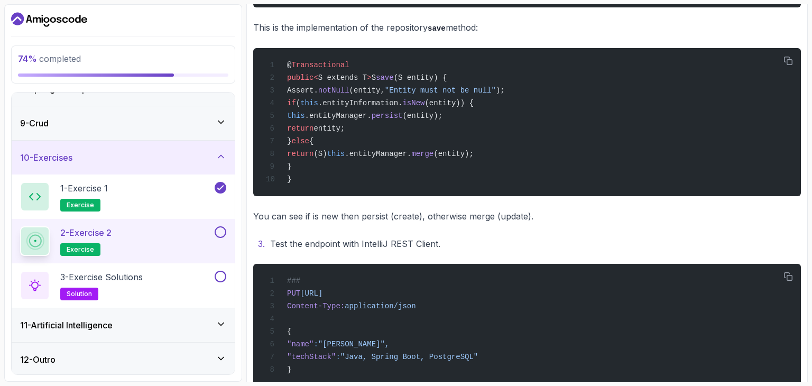
click at [487, 236] on li "Test the endpoint with IntelliJ REST Client." at bounding box center [534, 243] width 534 height 15
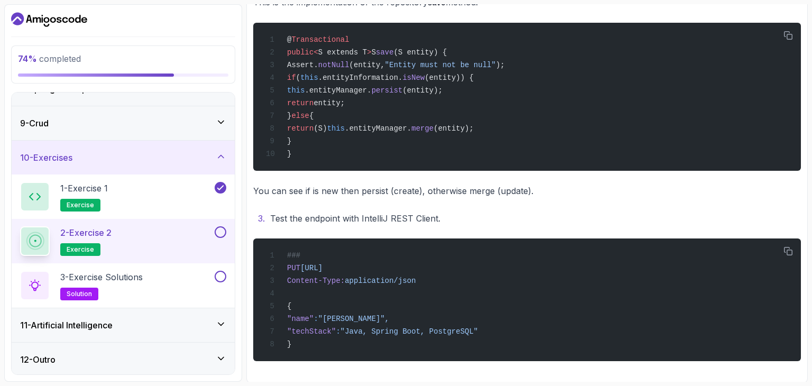
click at [433, 219] on li "Test the endpoint with IntelliJ REST Client." at bounding box center [534, 218] width 534 height 15
click at [447, 214] on li "Test the endpoint with IntelliJ REST Client." at bounding box center [534, 218] width 534 height 15
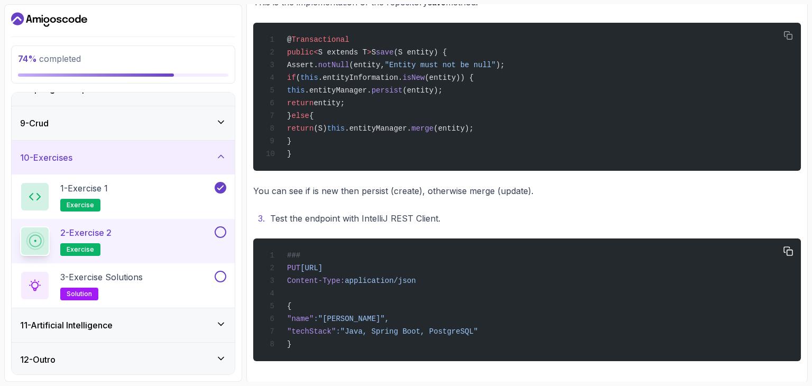
click at [459, 329] on span ""Java, Spring Boot, PostgreSQL"" at bounding box center [408, 331] width 137 height 8
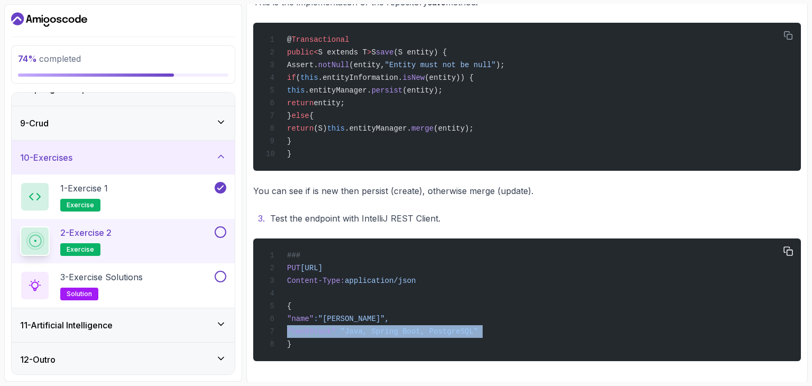
click at [459, 329] on span ""Java, Spring Boot, PostgreSQL"" at bounding box center [408, 331] width 137 height 8
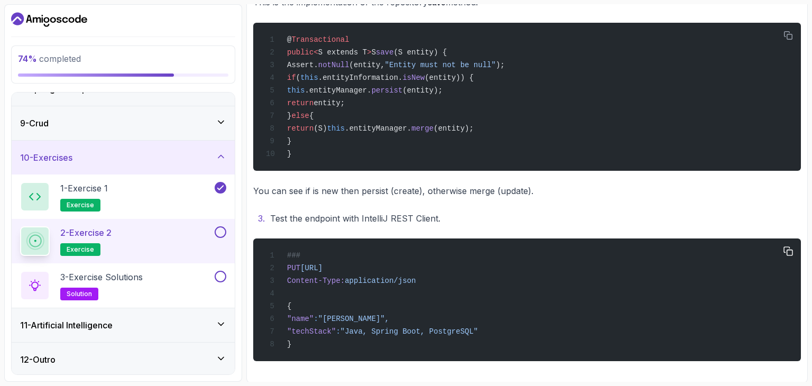
click at [482, 287] on div "### PUT [URL] Content-Type: application/json { "name" : "[PERSON_NAME]", "techS…" at bounding box center [527, 300] width 531 height 110
click at [486, 274] on div "### PUT [URL] Content-Type: application/json { "name" : "[PERSON_NAME]", "techS…" at bounding box center [527, 300] width 531 height 110
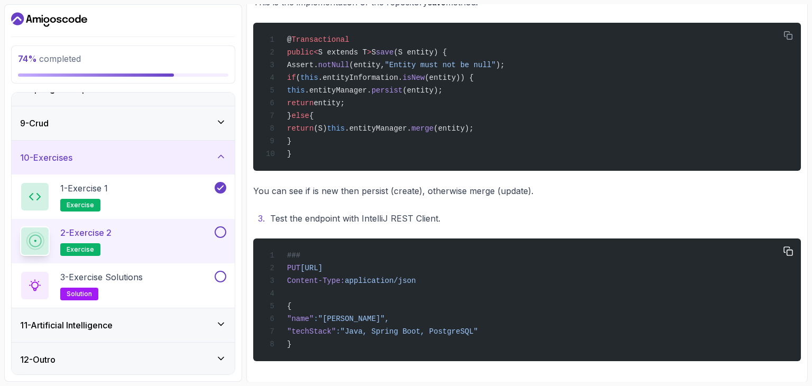
click at [525, 267] on div "### PUT [URL] Content-Type: application/json { "name" : "[PERSON_NAME]", "techS…" at bounding box center [527, 300] width 531 height 110
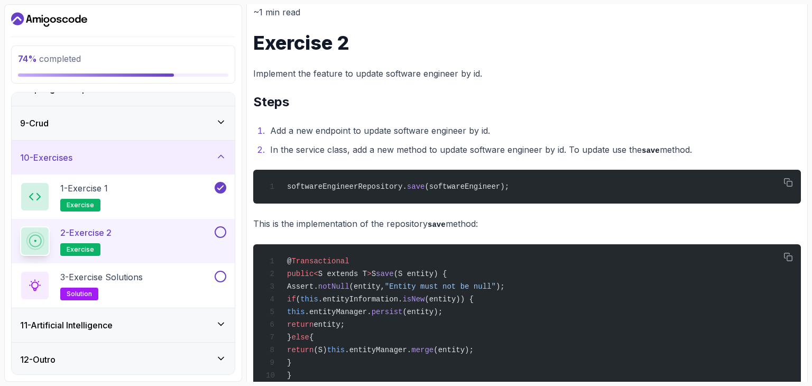
scroll to position [81, 0]
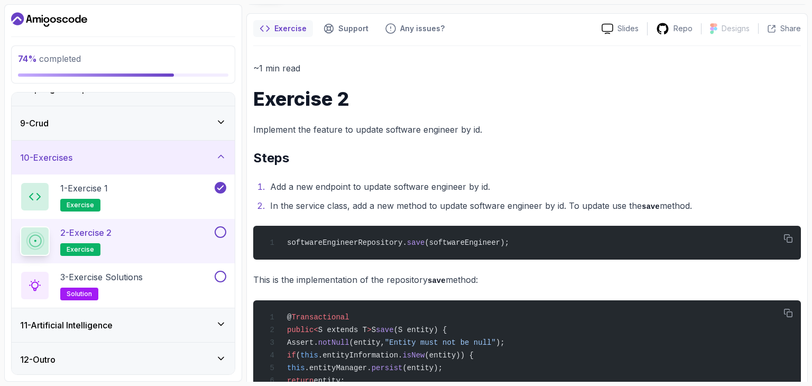
click at [555, 200] on li "In the service class, add a new method to update software engineer by id. To up…" at bounding box center [534, 205] width 534 height 15
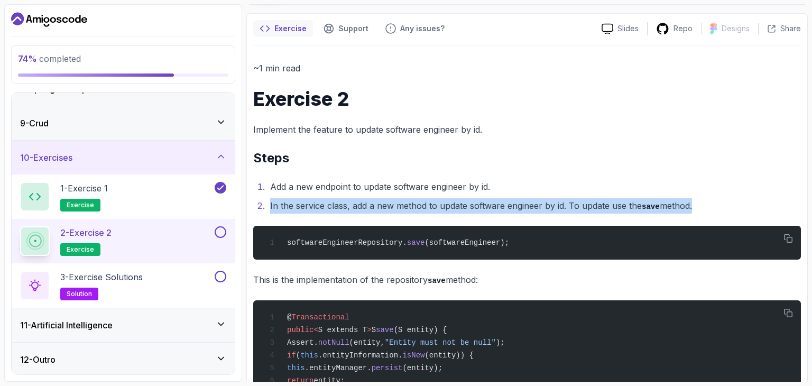
click at [555, 200] on li "In the service class, add a new method to update software engineer by id. To up…" at bounding box center [534, 205] width 534 height 15
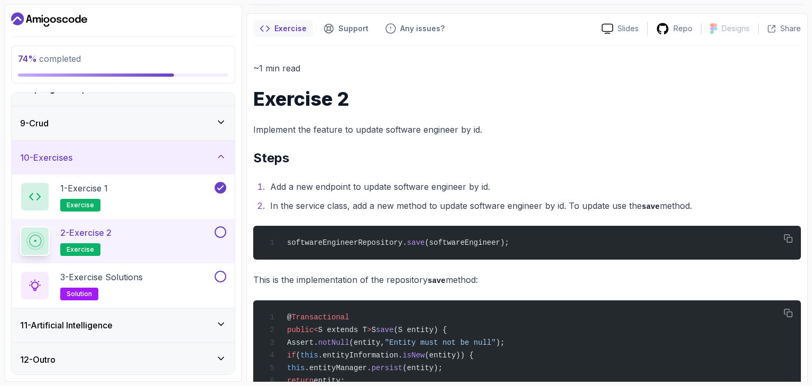
click at [564, 160] on h2 "Steps" at bounding box center [526, 158] width 547 height 17
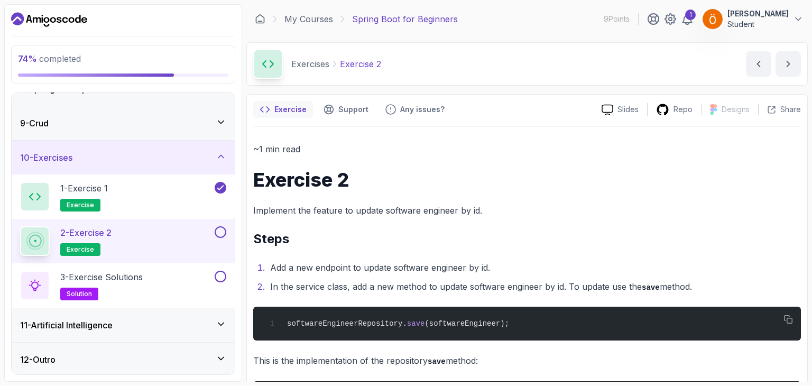
scroll to position [80, 0]
